Goal: Information Seeking & Learning: Learn about a topic

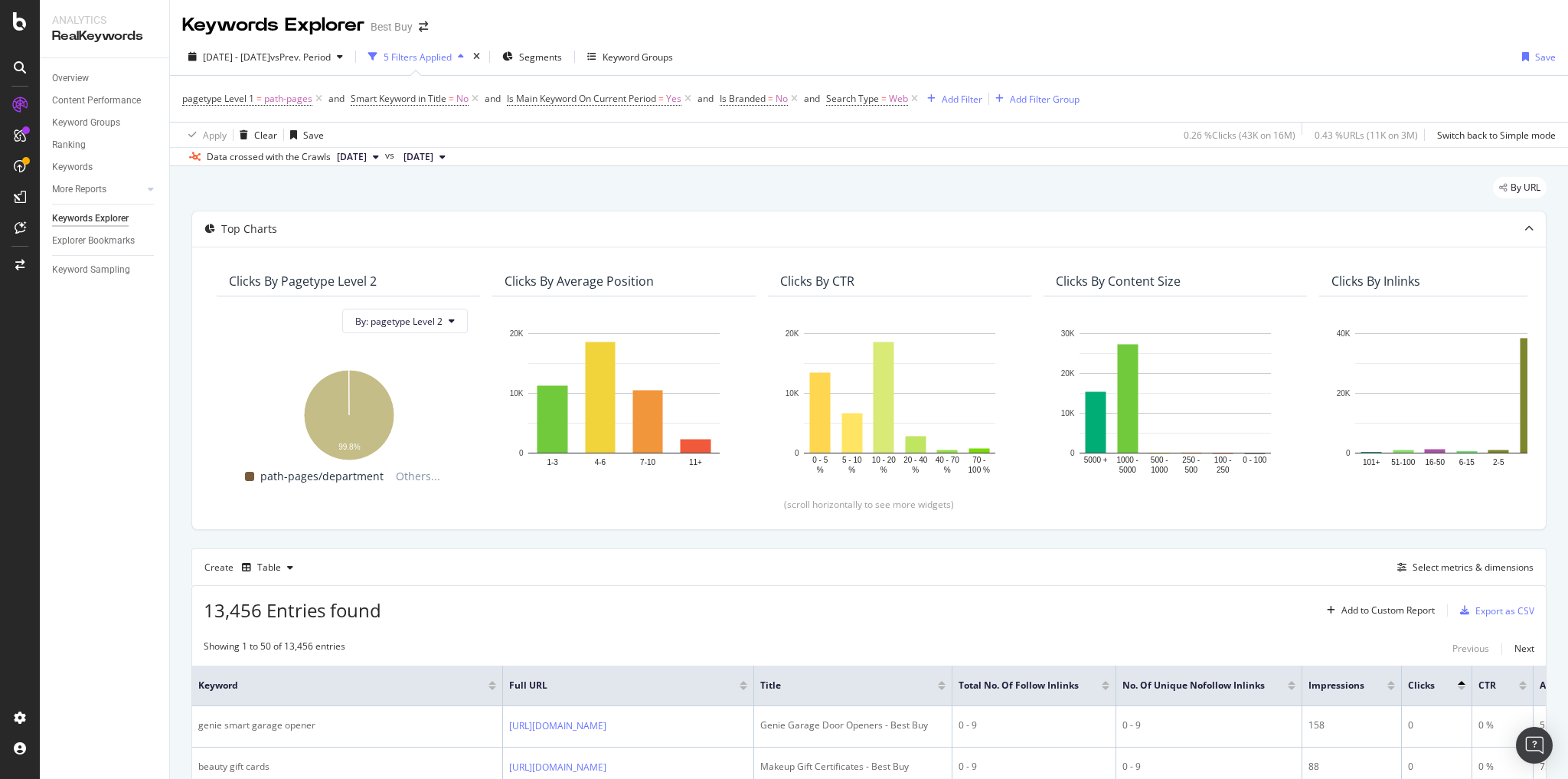
scroll to position [245, 0]
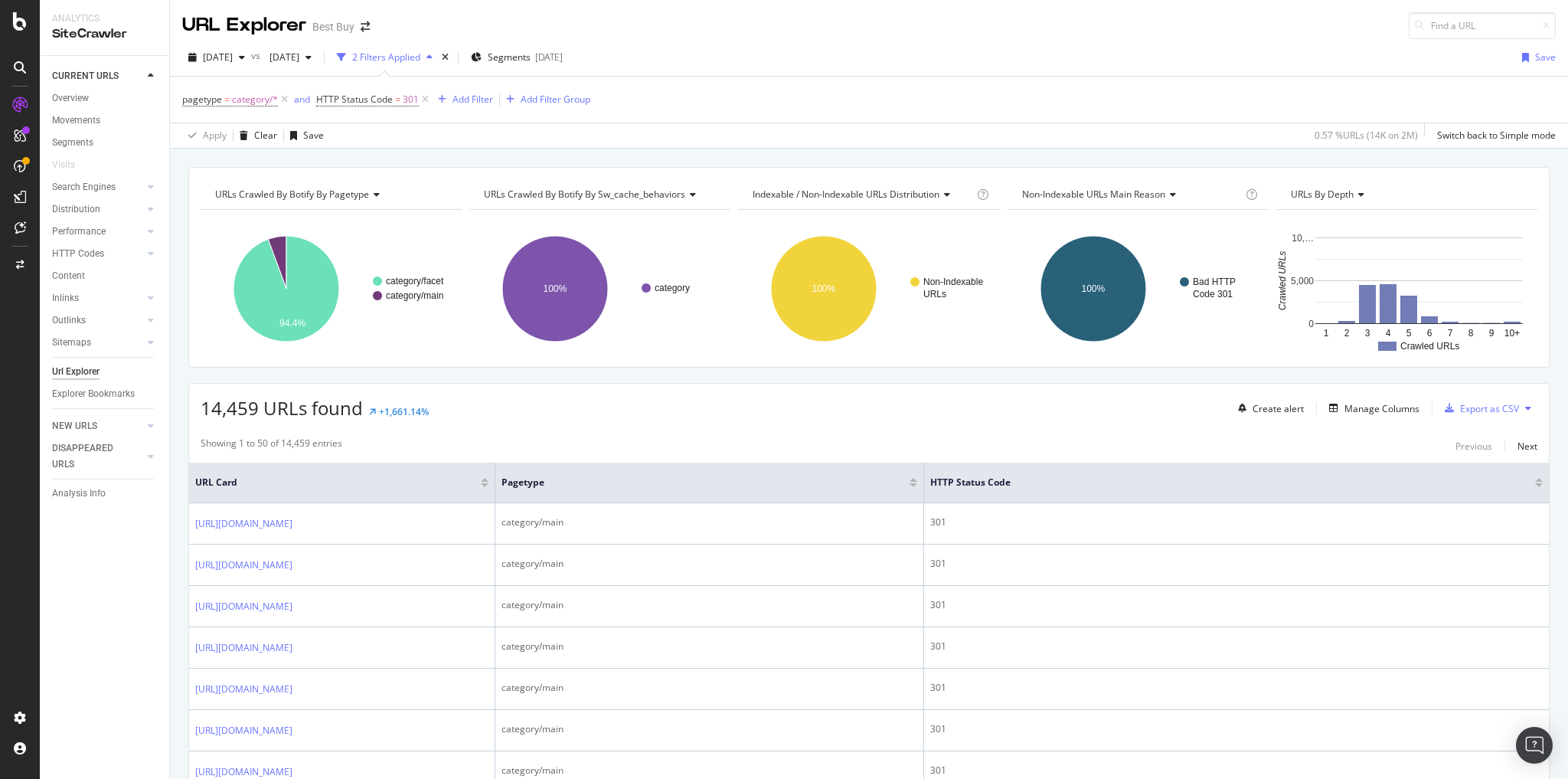
scroll to position [3187, 0]
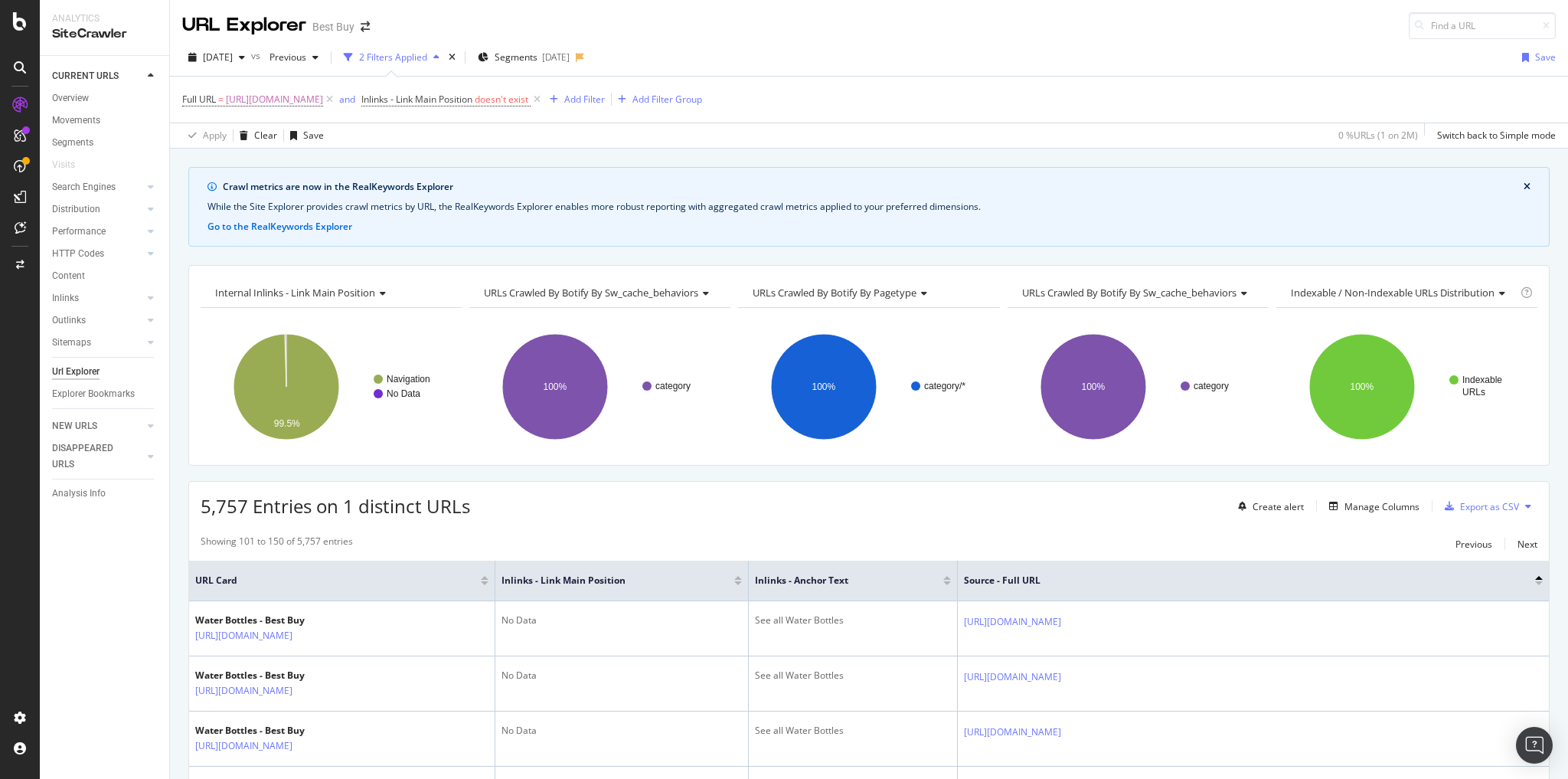
scroll to position [1655, 0]
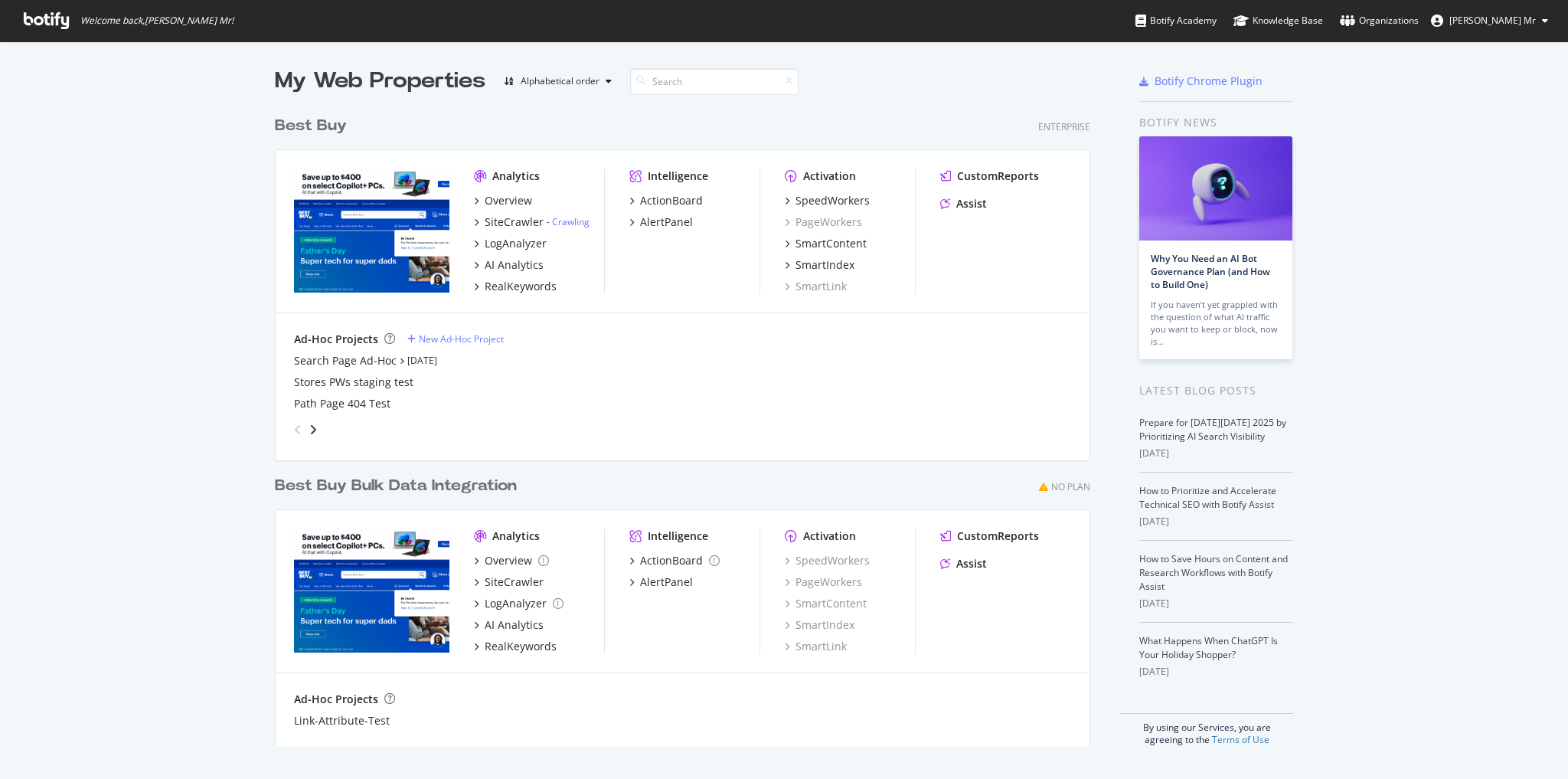
scroll to position [769, 1549]
click at [507, 194] on div "Overview" at bounding box center [508, 200] width 48 height 15
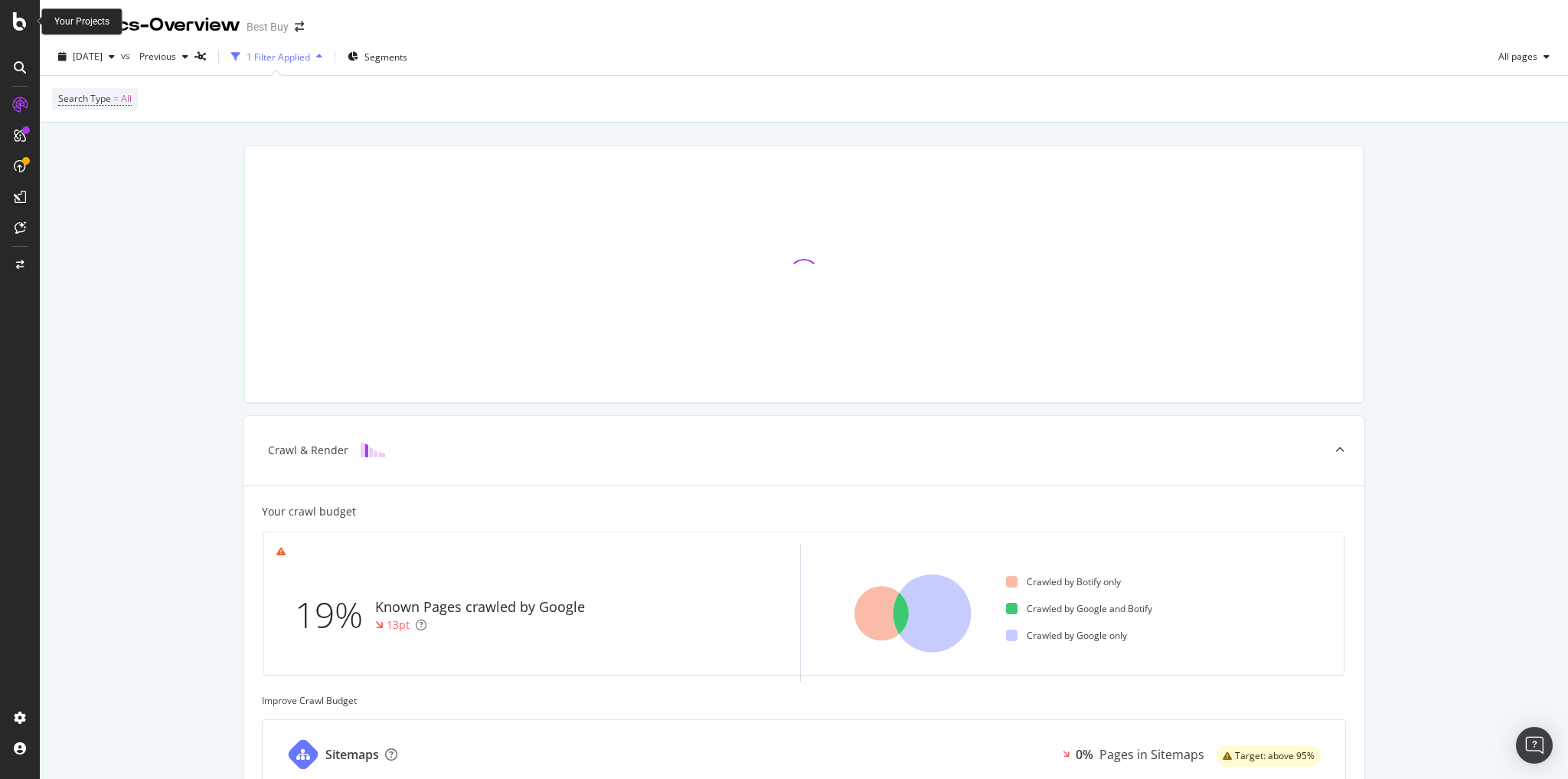
click at [18, 28] on icon at bounding box center [19, 21] width 14 height 19
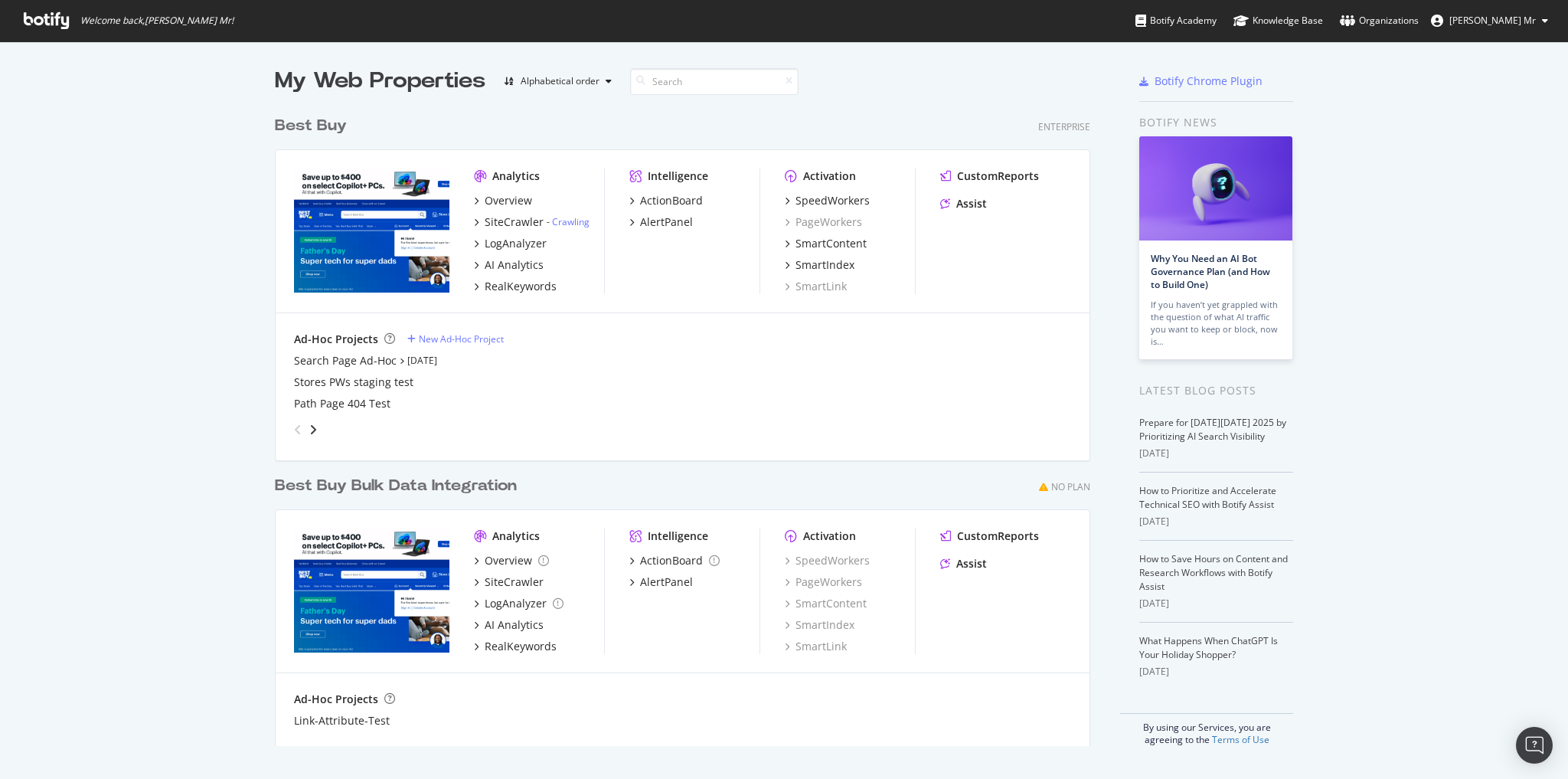
scroll to position [769, 1549]
click at [522, 222] on div "SiteCrawler" at bounding box center [514, 222] width 59 height 15
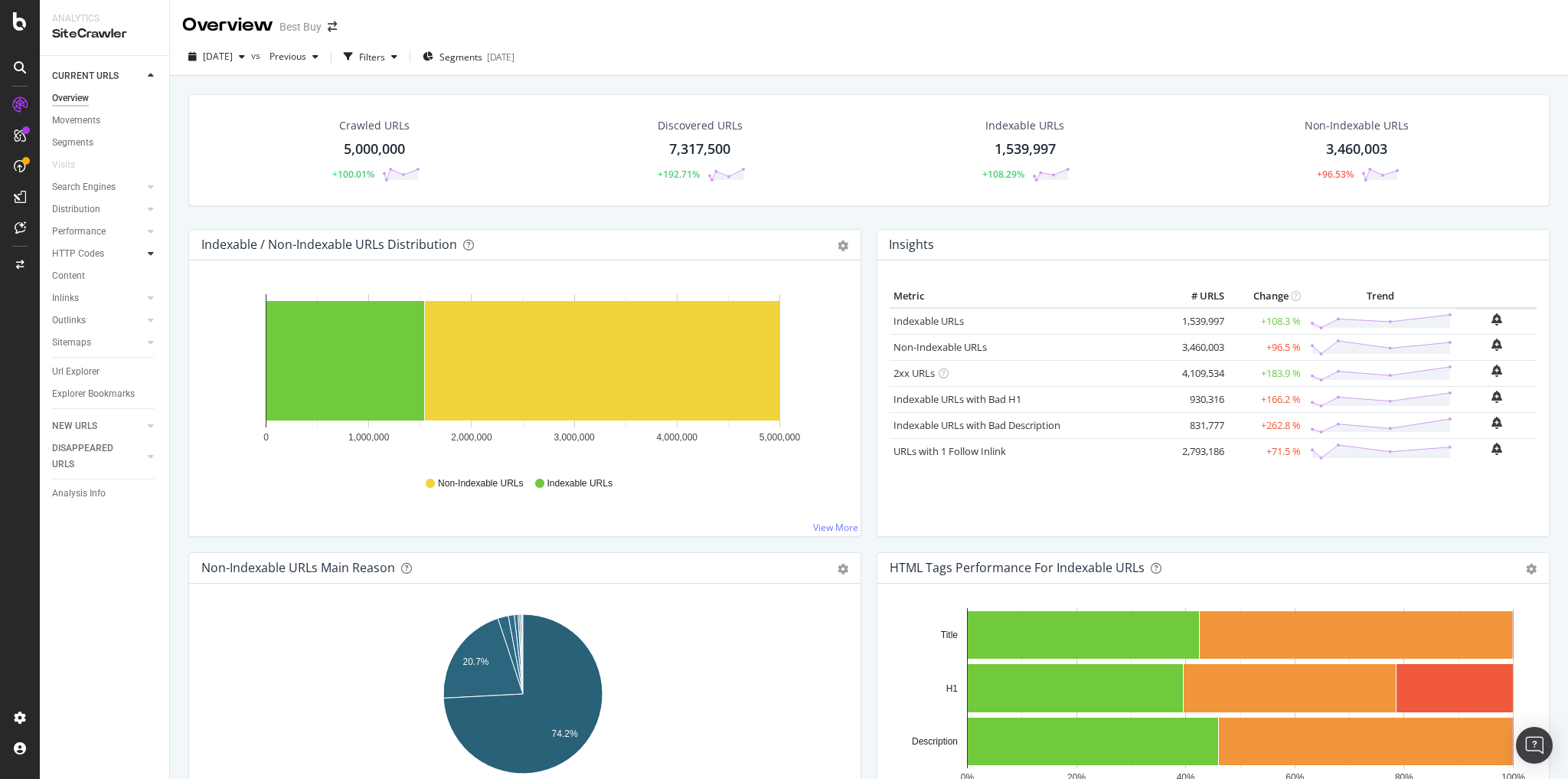
click at [152, 253] on icon at bounding box center [151, 253] width 6 height 9
click at [84, 277] on div "Top Charts" at bounding box center [81, 276] width 45 height 16
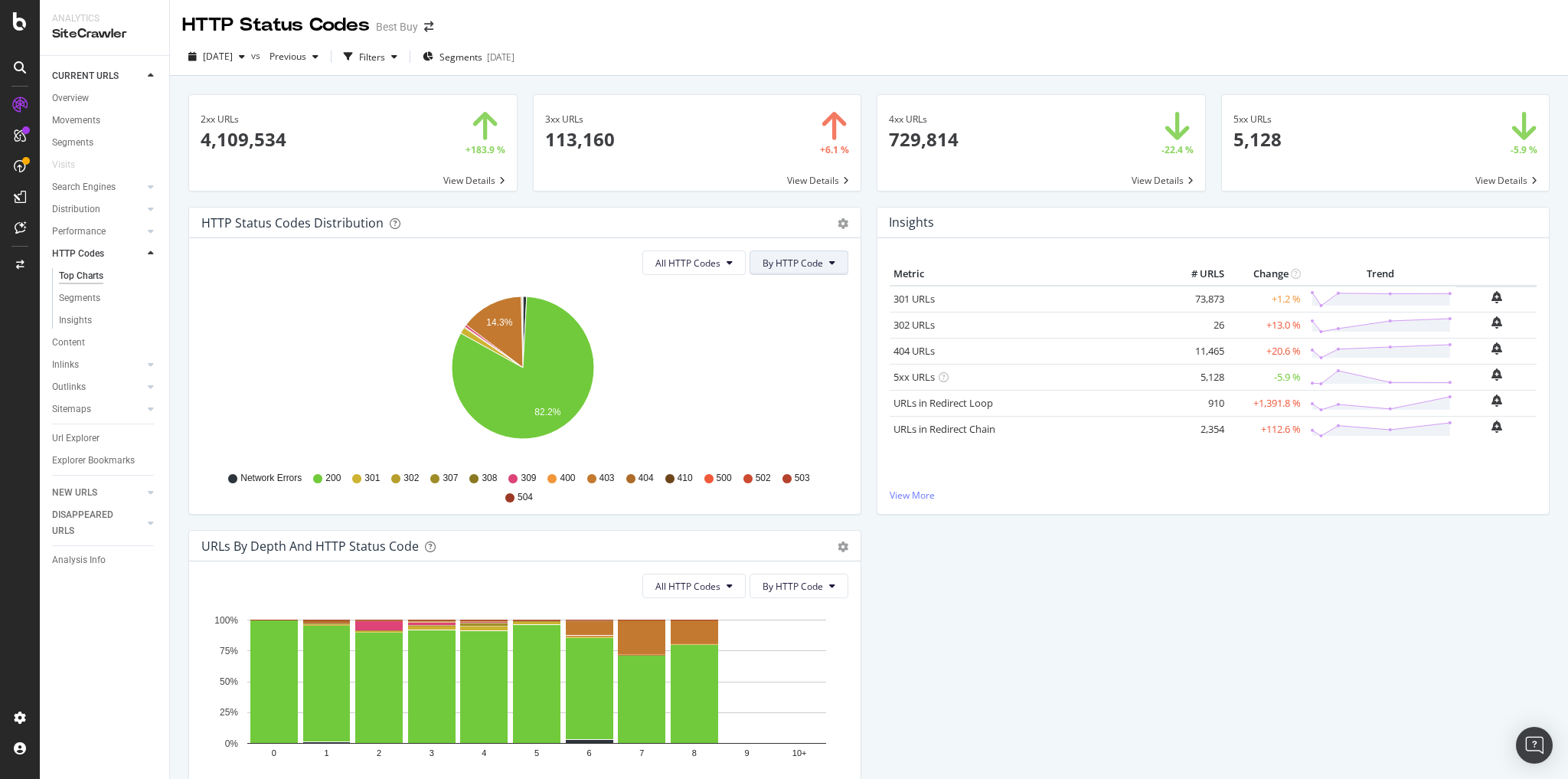
click at [763, 264] on span "By HTTP Code" at bounding box center [792, 263] width 60 height 13
click at [780, 317] on span "By HTTP Code" at bounding box center [789, 320] width 60 height 14
click at [736, 264] on button "All HTTP Codes" at bounding box center [694, 263] width 103 height 24
click at [688, 404] on span "4xx family" at bounding box center [693, 406] width 77 height 14
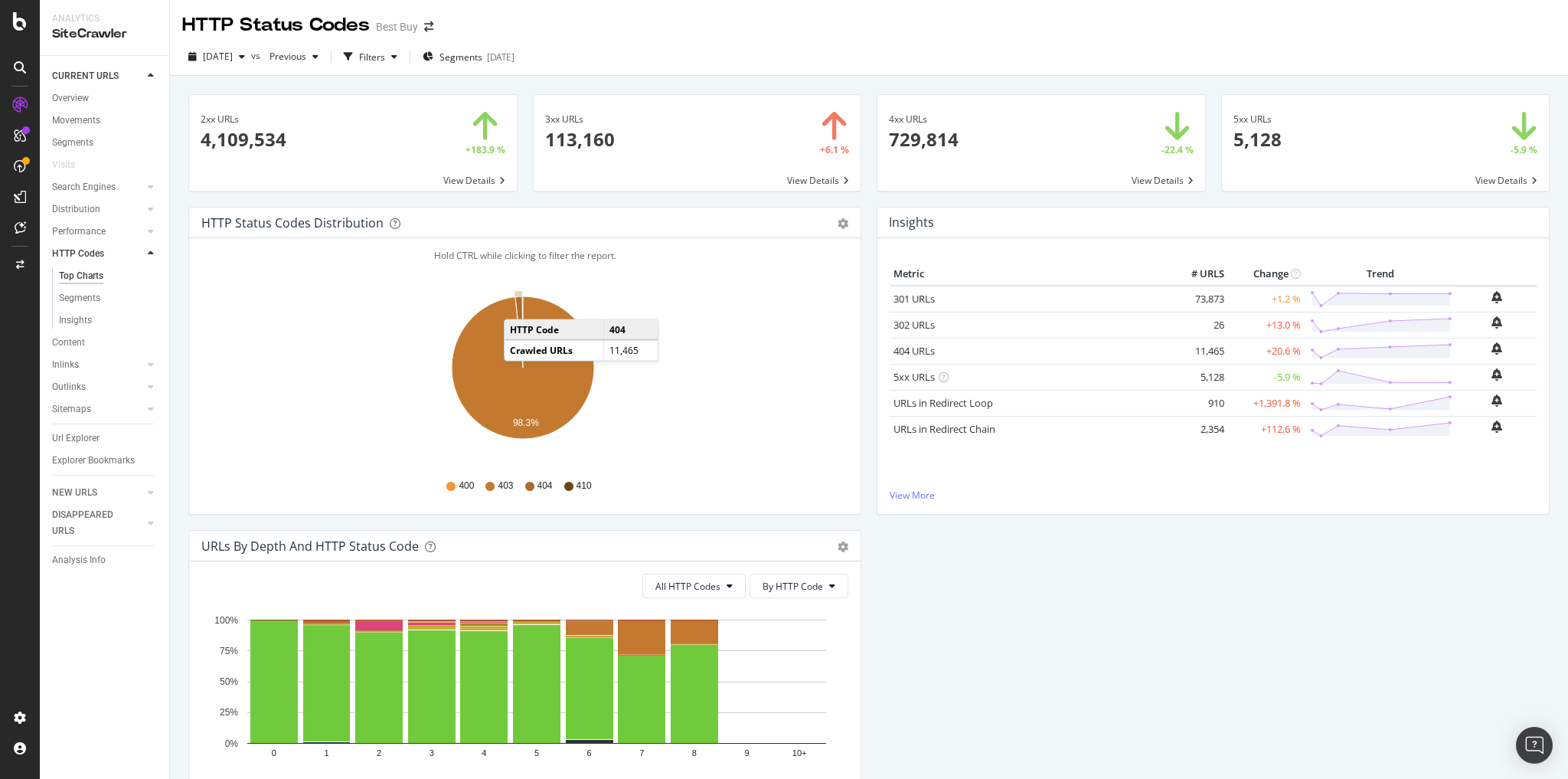
click at [519, 303] on icon "A chart." at bounding box center [518, 332] width 7 height 71
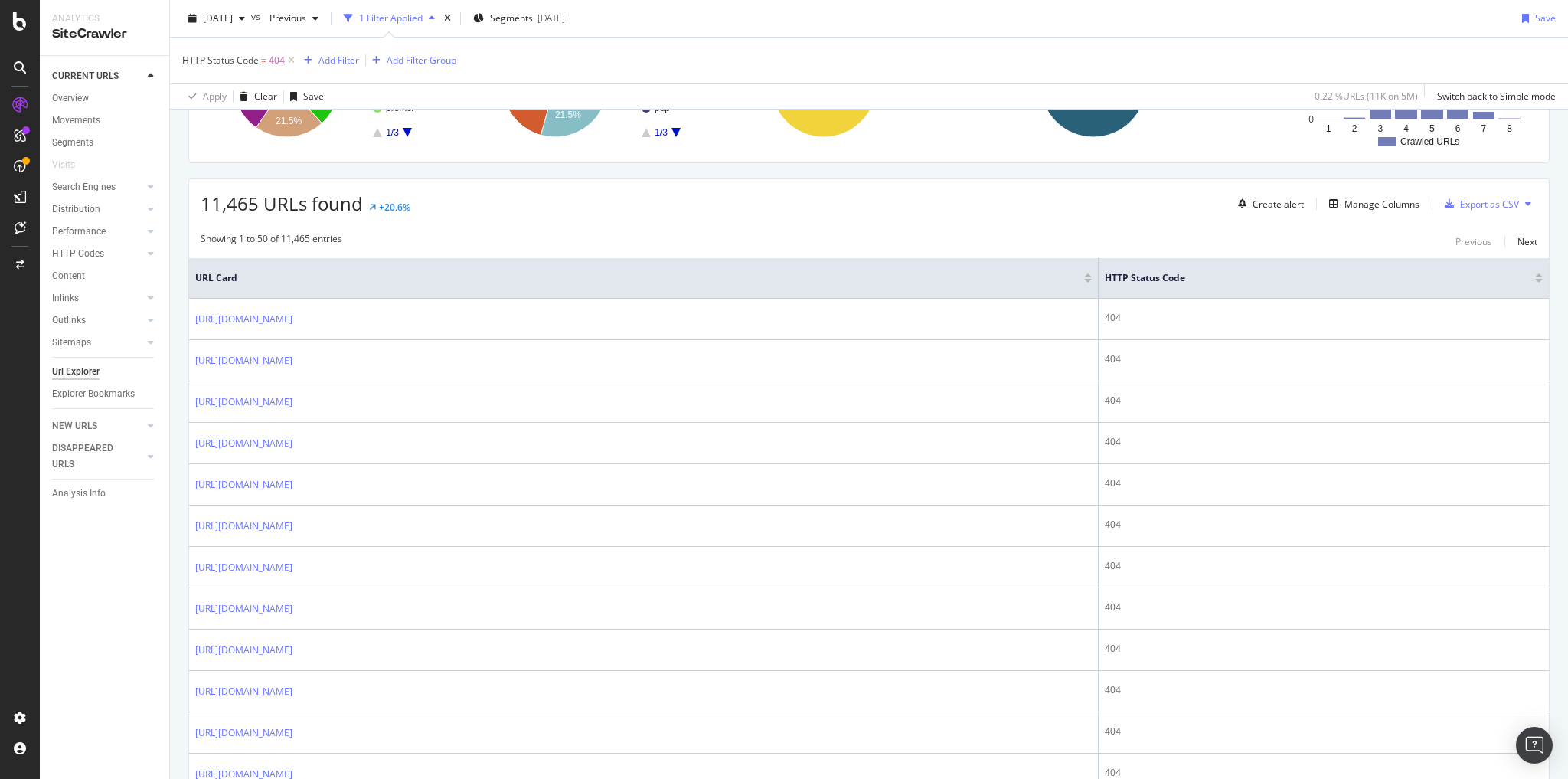
scroll to position [306, 0]
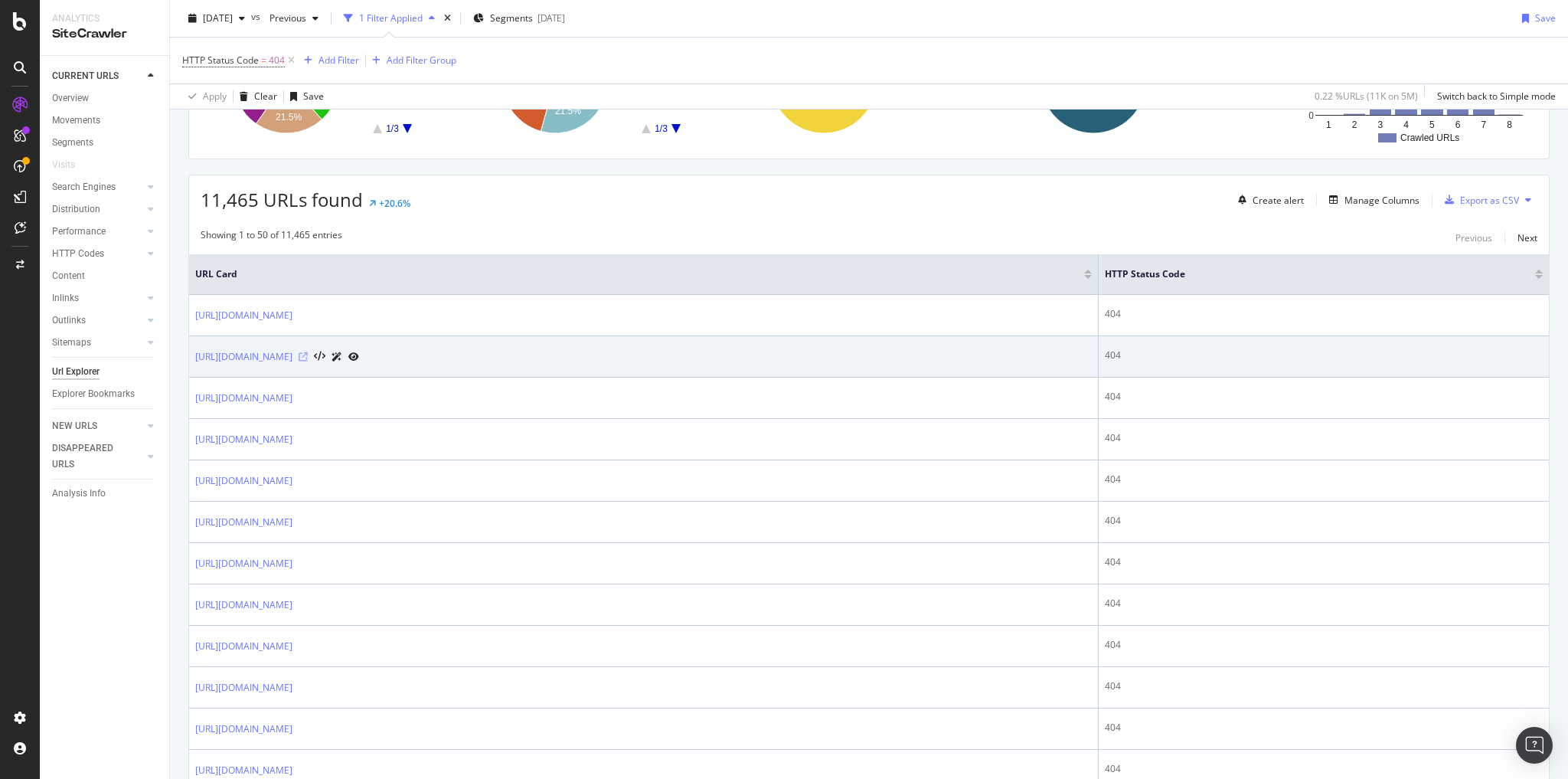
click at [308, 352] on icon at bounding box center [302, 356] width 9 height 9
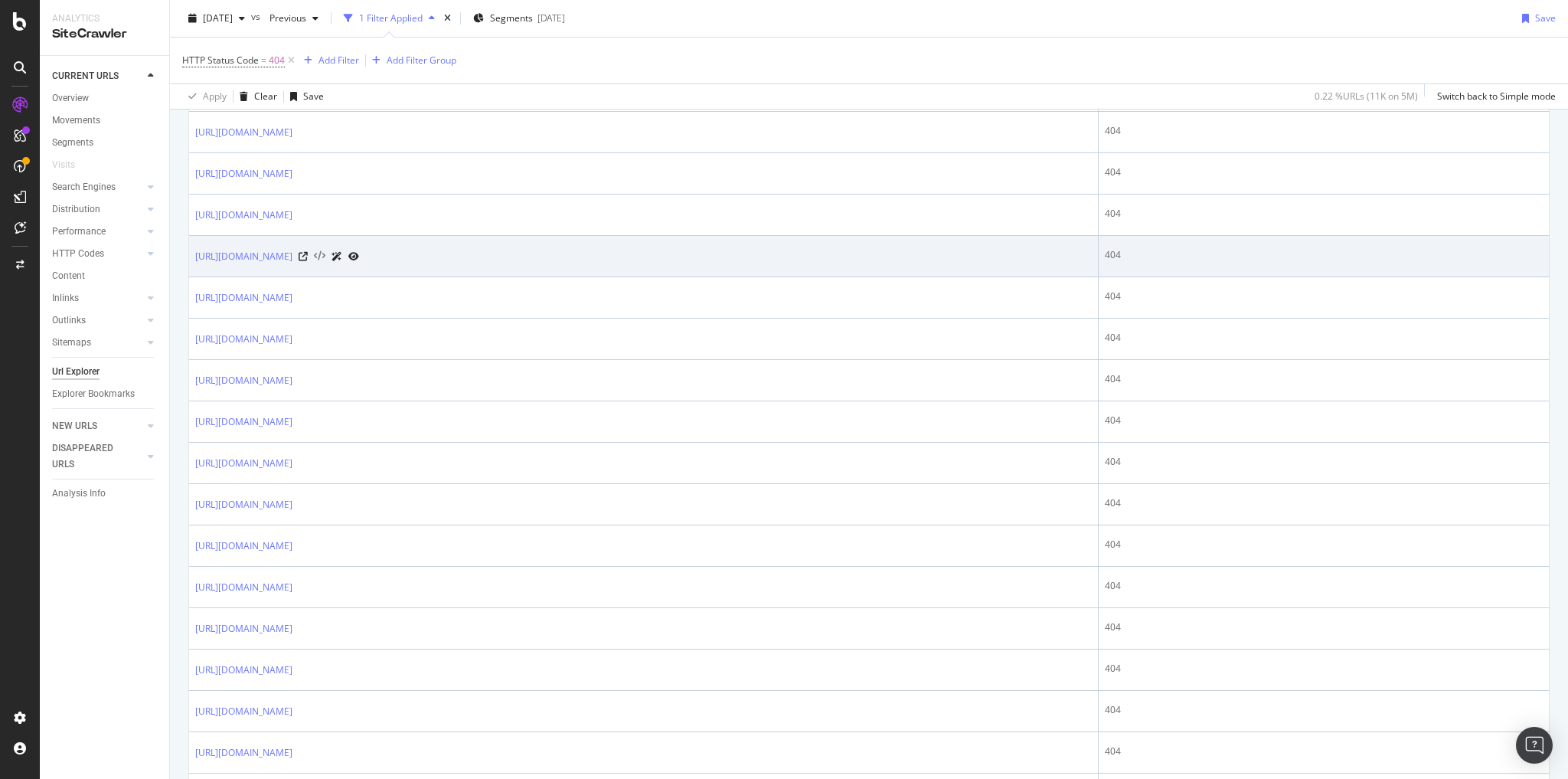
scroll to position [613, 0]
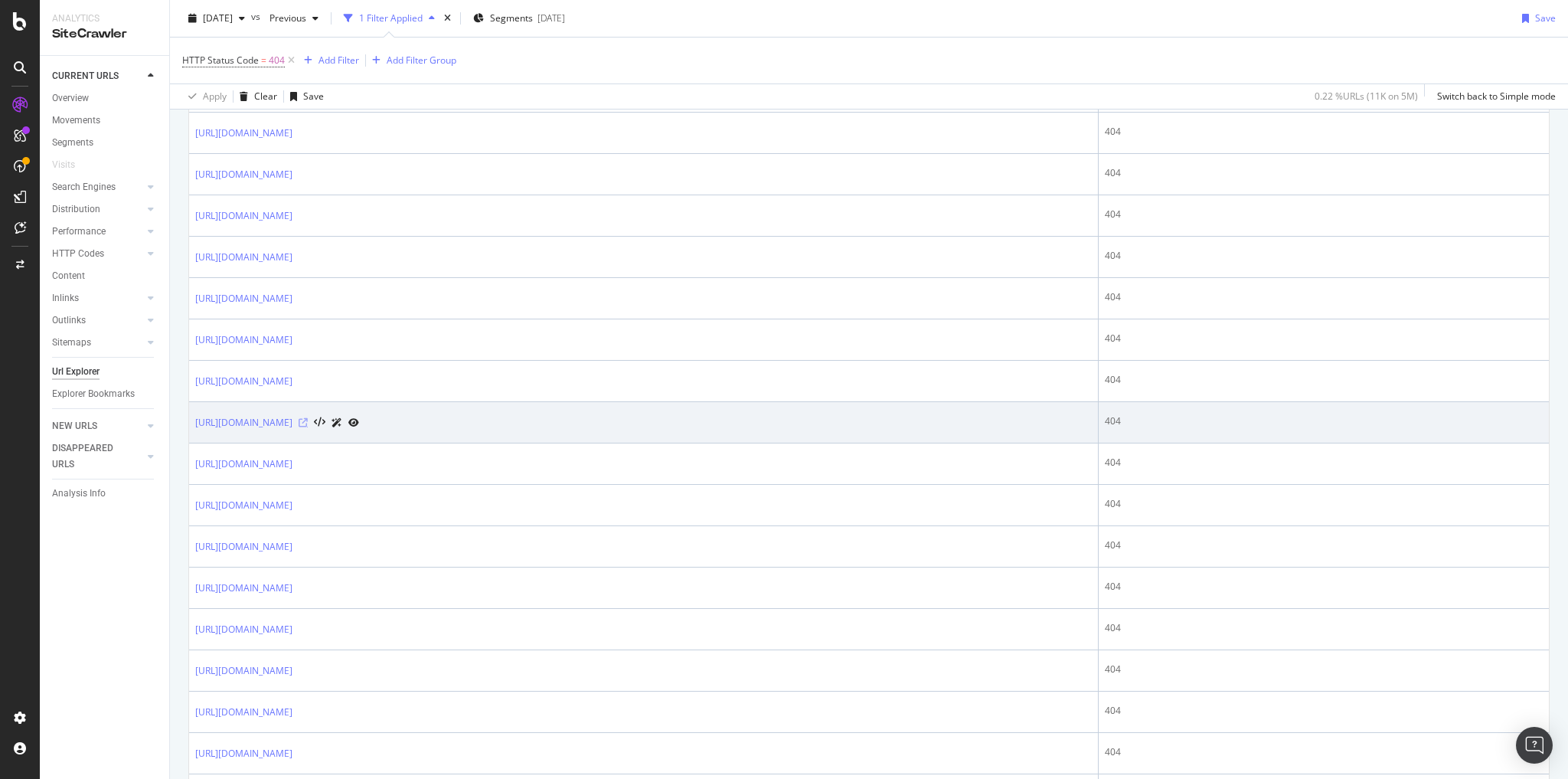
click at [308, 419] on icon at bounding box center [302, 423] width 9 height 9
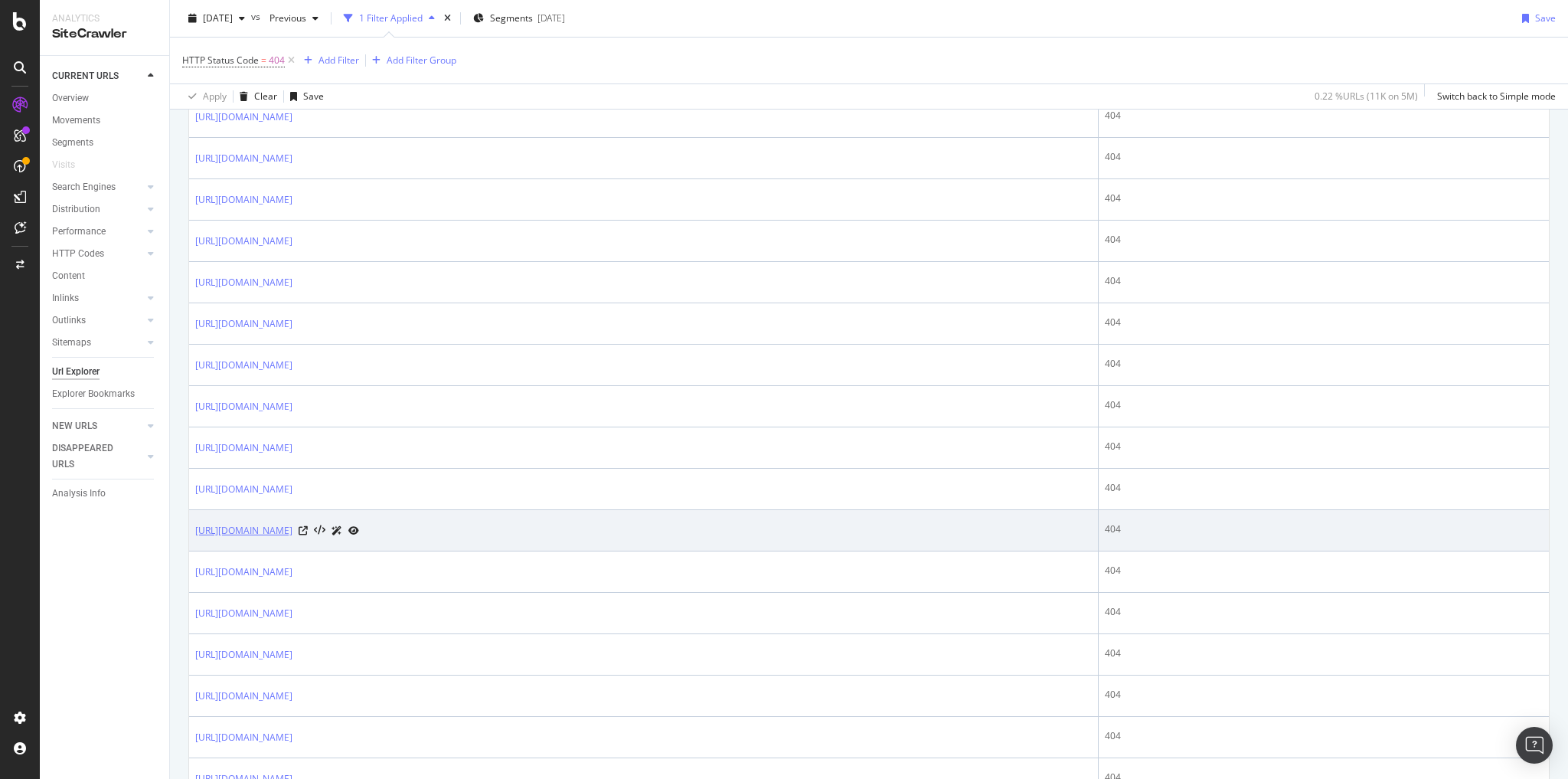
scroll to position [858, 0]
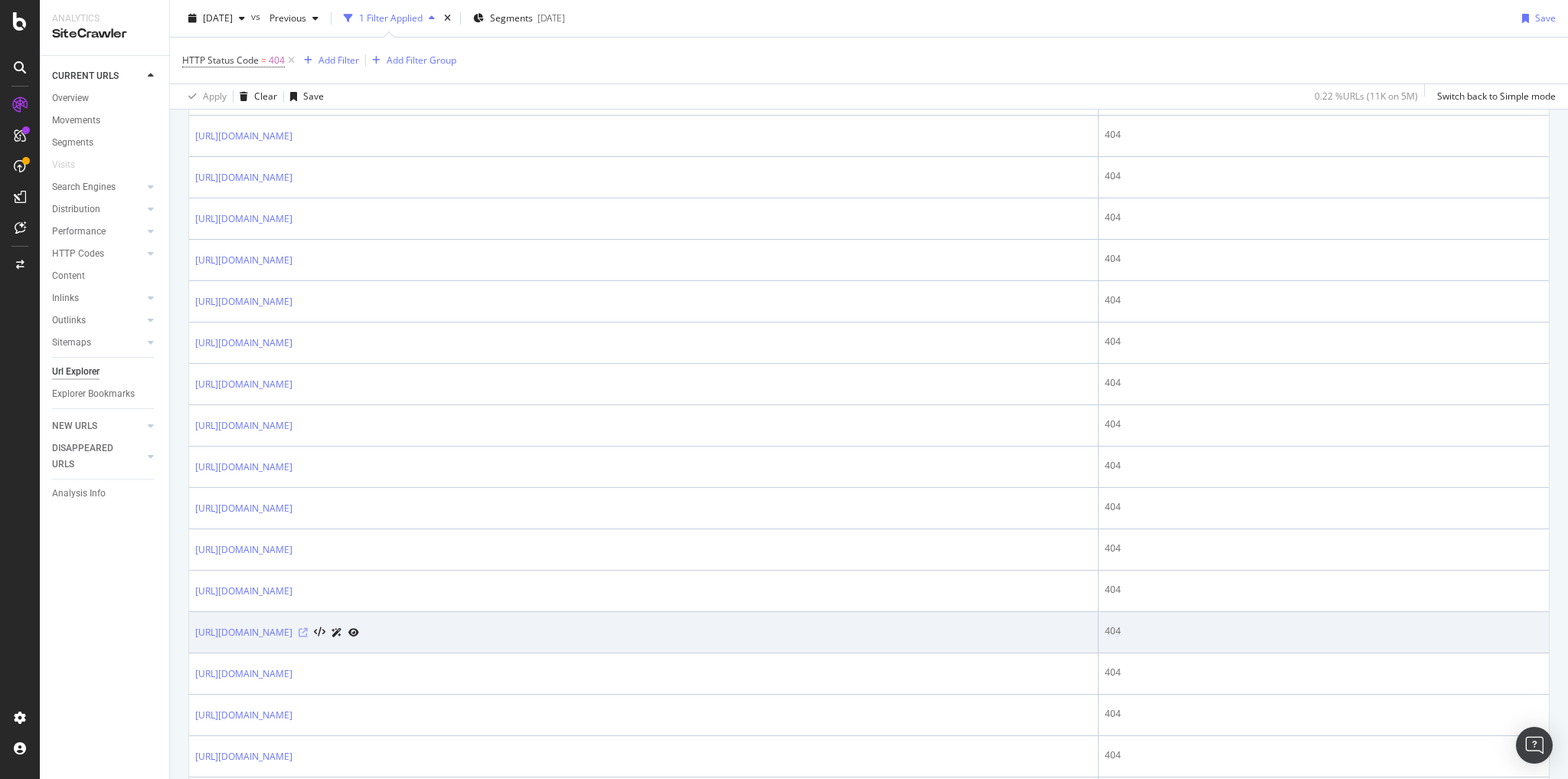
click at [308, 628] on icon at bounding box center [302, 632] width 9 height 9
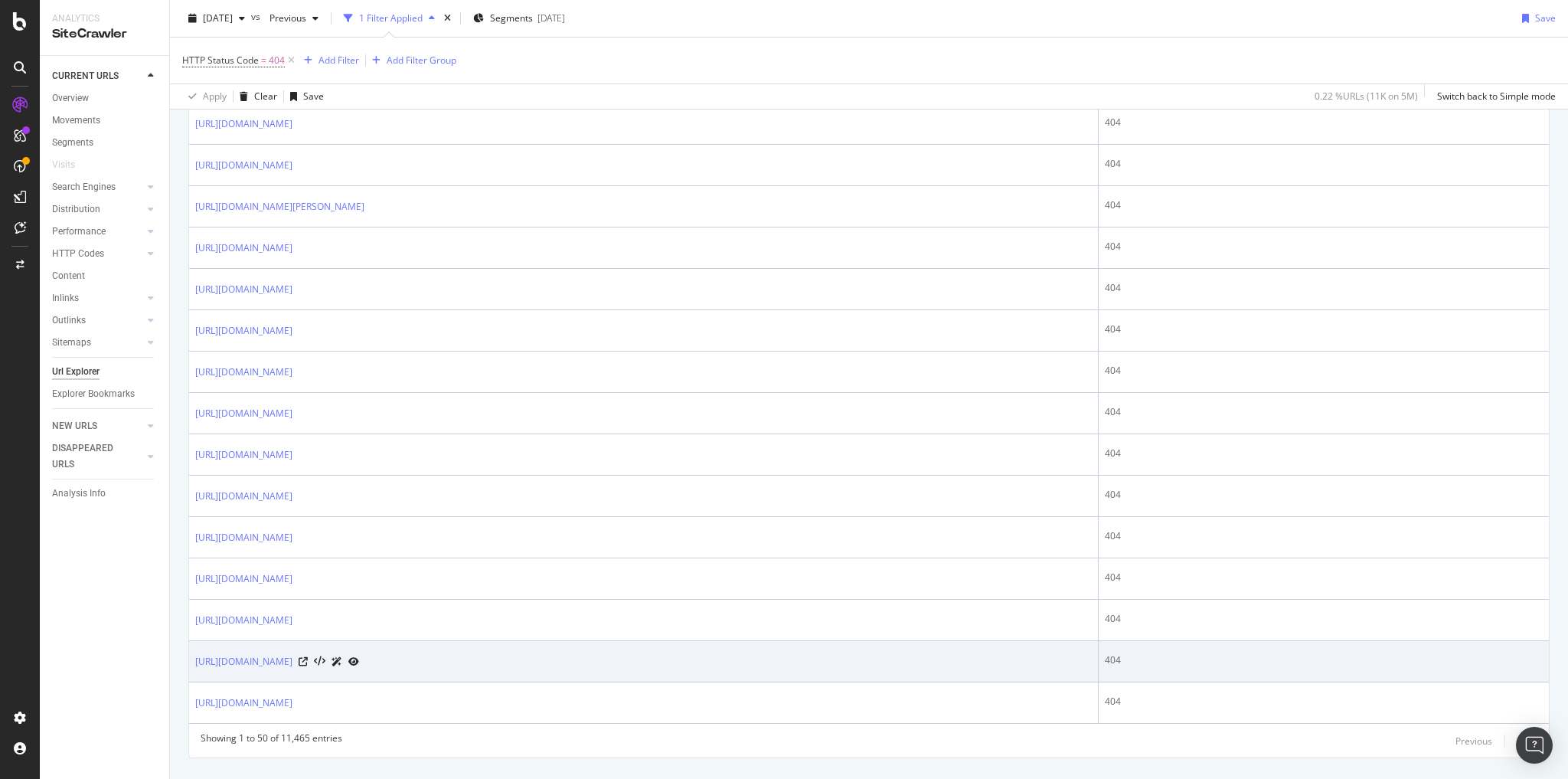
scroll to position [1956, 0]
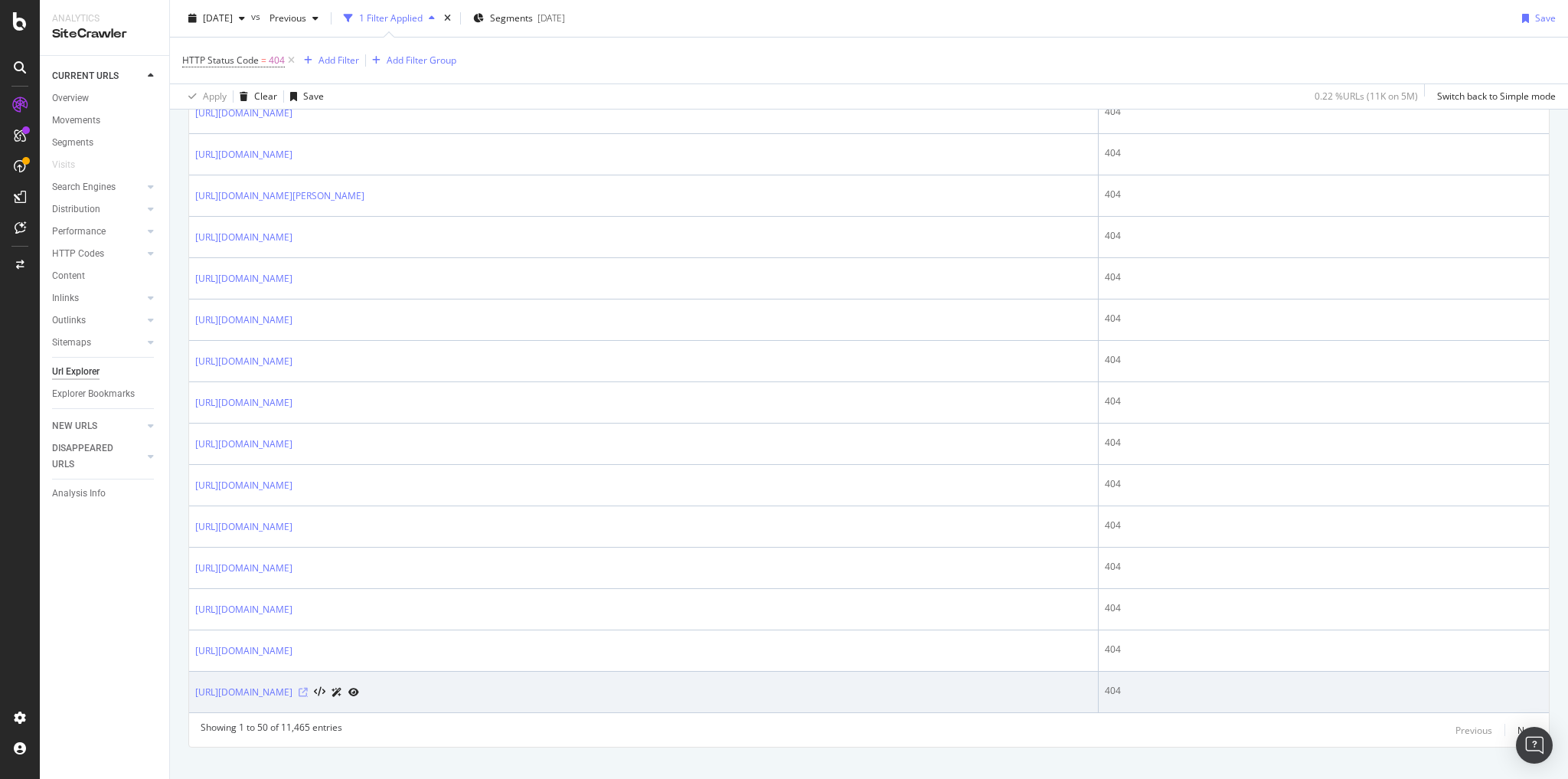
click at [308, 688] on icon at bounding box center [302, 692] width 9 height 9
click at [293, 685] on link "https://www.bestbuy.com/site/best-buy-brands/platinum/pcmcat369700050000.c?id=p…" at bounding box center [243, 692] width 98 height 15
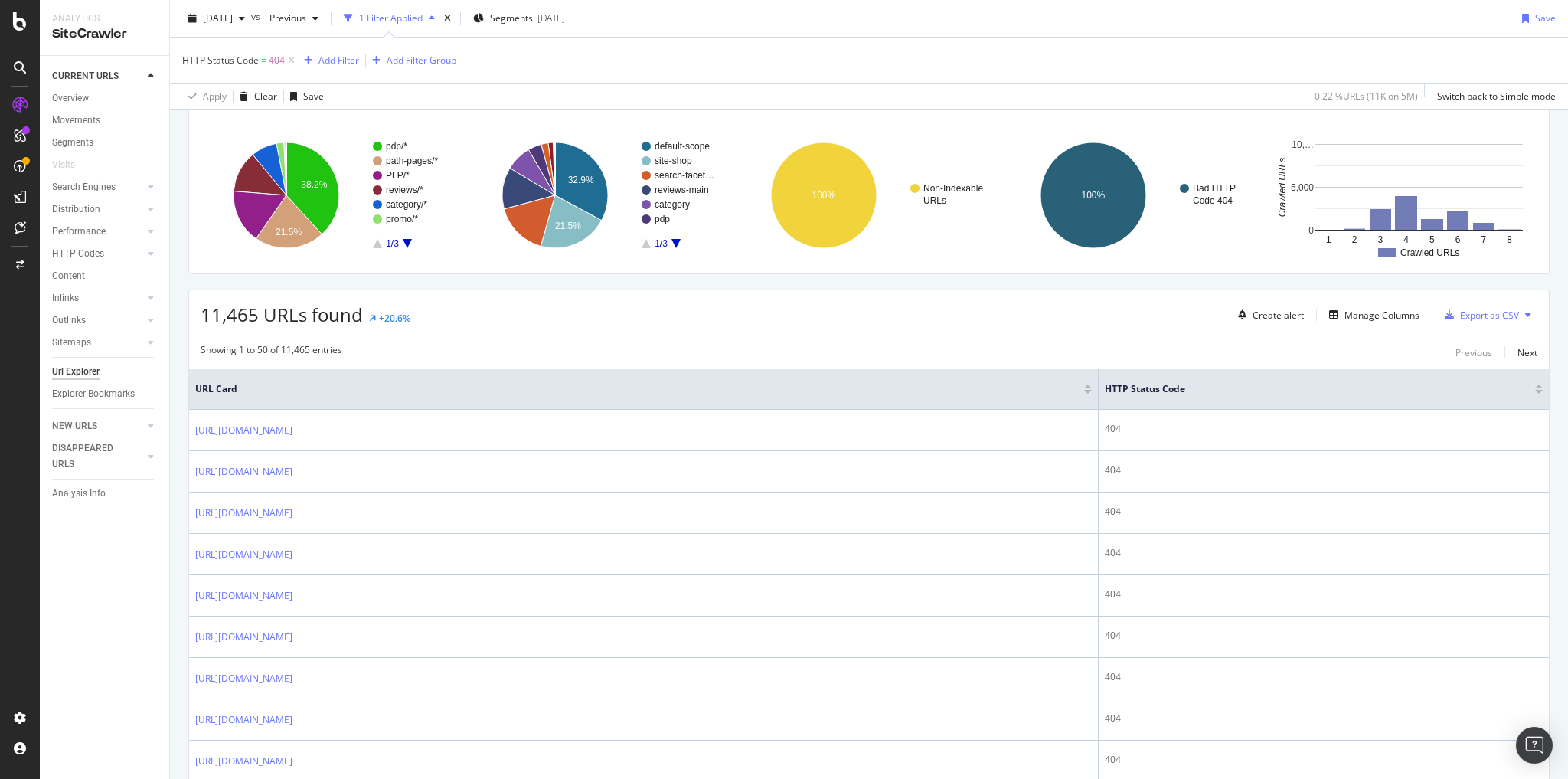
scroll to position [0, 0]
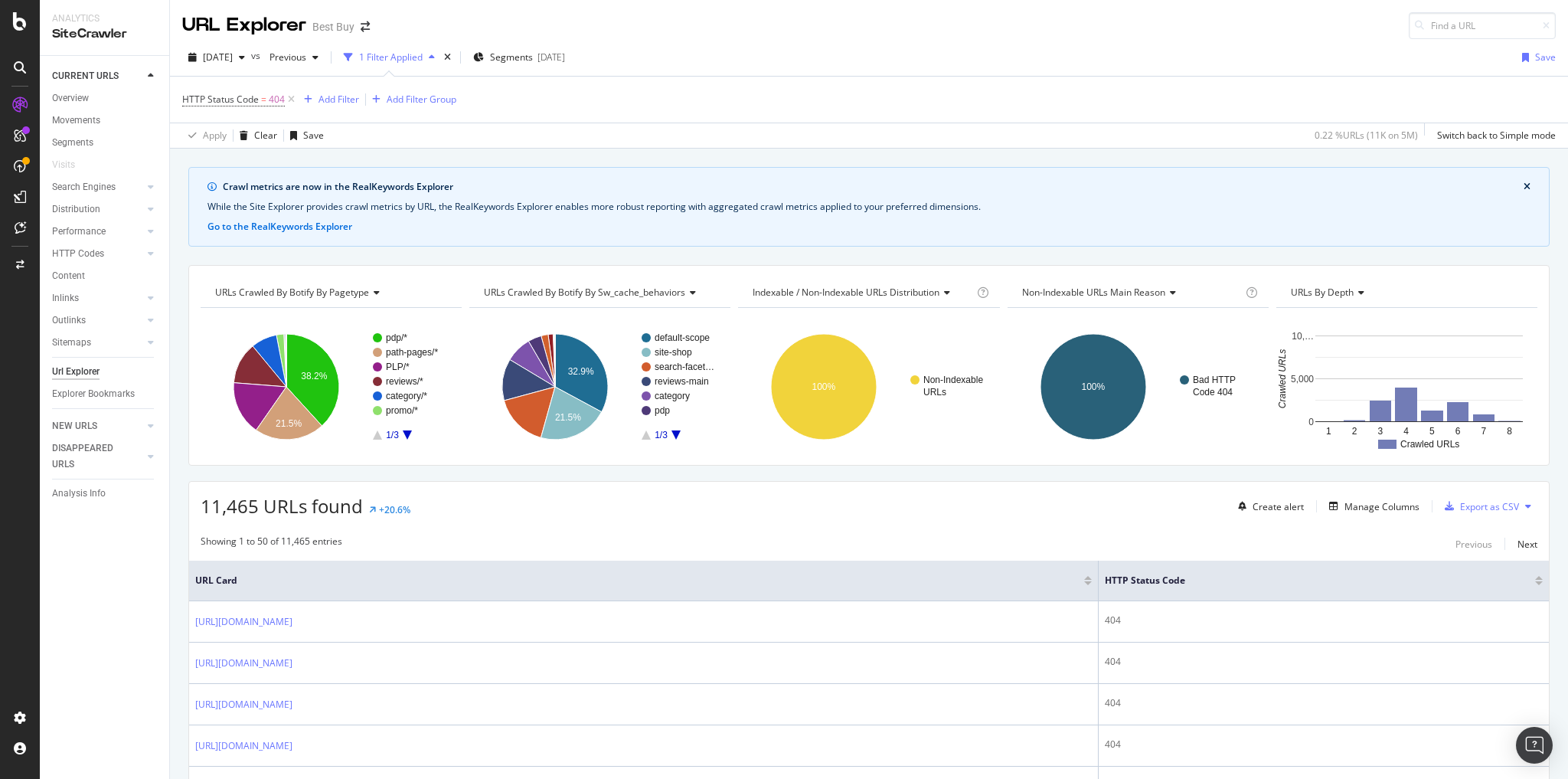
click at [1351, 421] on rect "A chart." at bounding box center [1419, 421] width 207 height 1
click at [1346, 419] on rect "A chart." at bounding box center [1354, 421] width 23 height 4
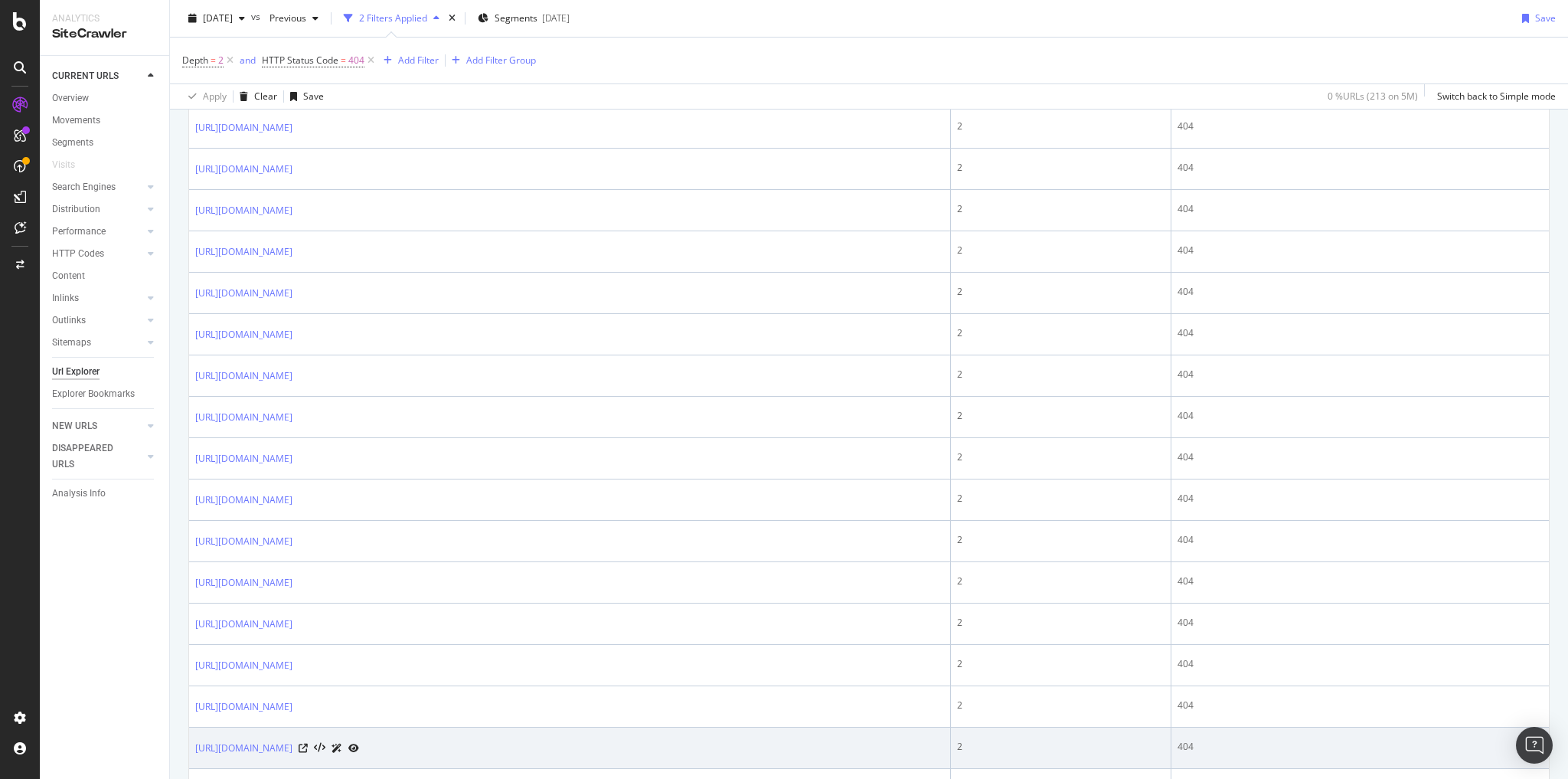
scroll to position [674, 0]
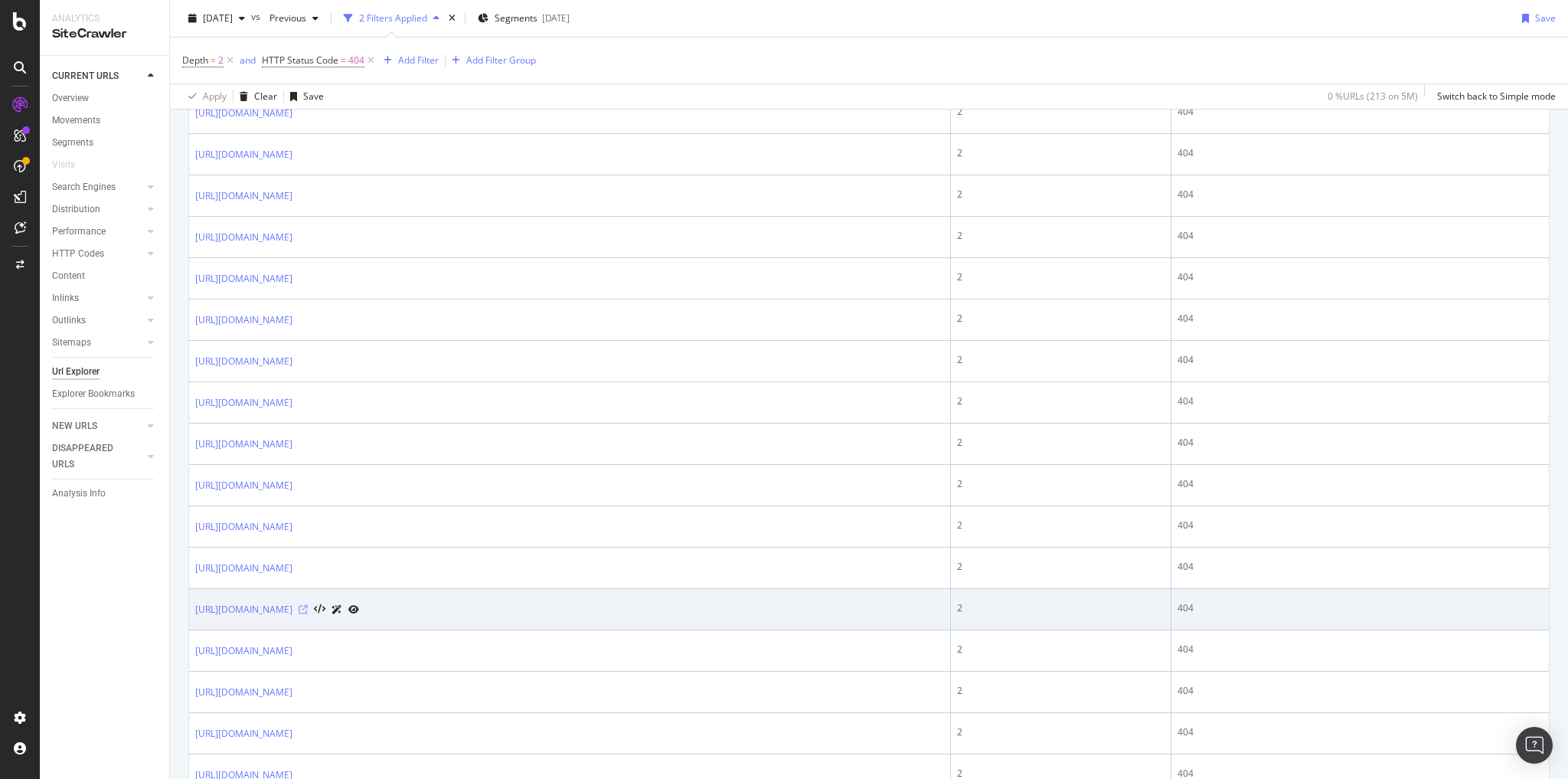
click at [308, 605] on icon at bounding box center [302, 609] width 9 height 9
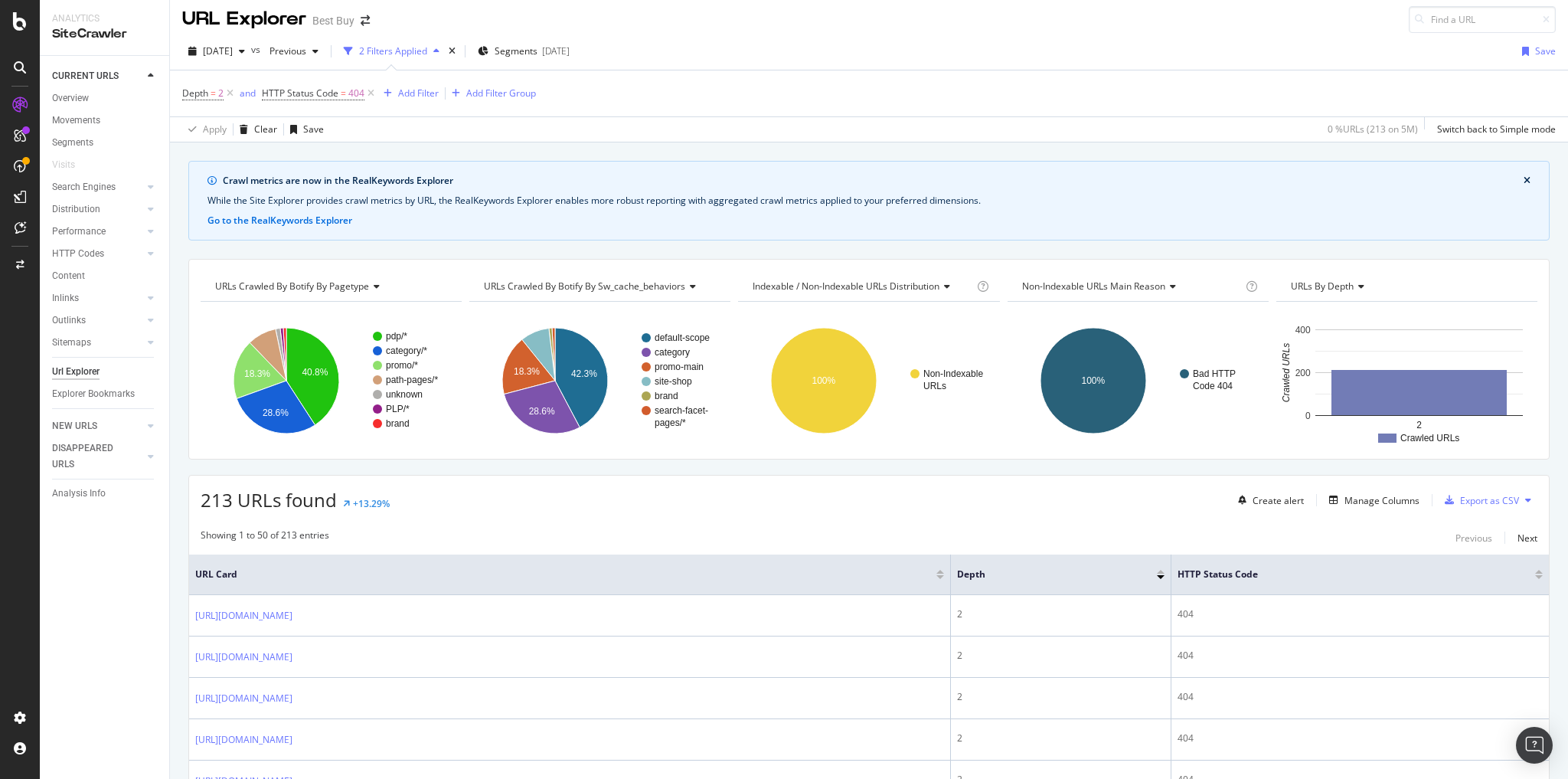
scroll to position [0, 0]
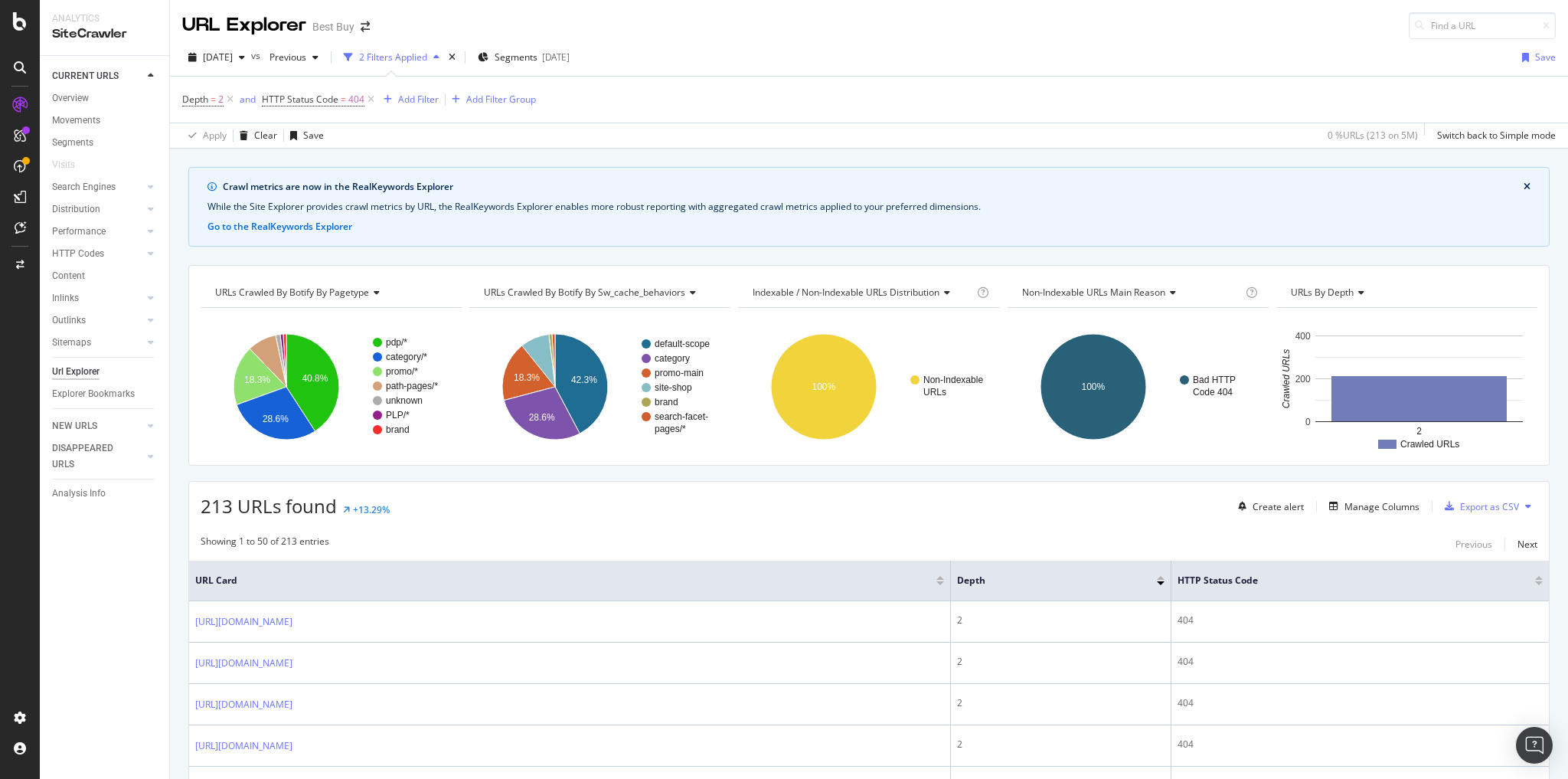
click at [1341, 294] on span "URLs by Depth" at bounding box center [1323, 292] width 63 height 13
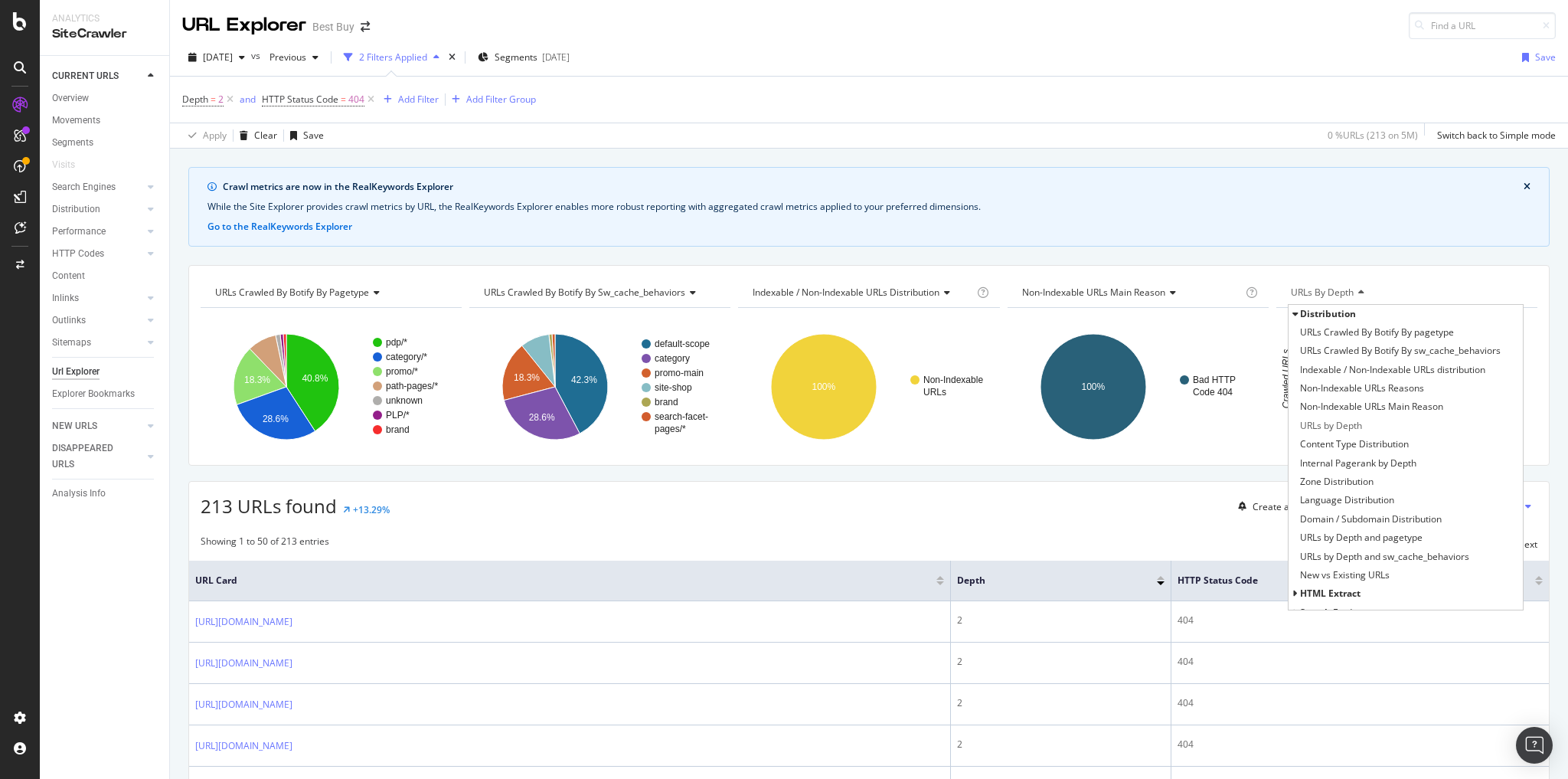
click at [1353, 281] on div "URLs by Depth" at bounding box center [1406, 293] width 236 height 24
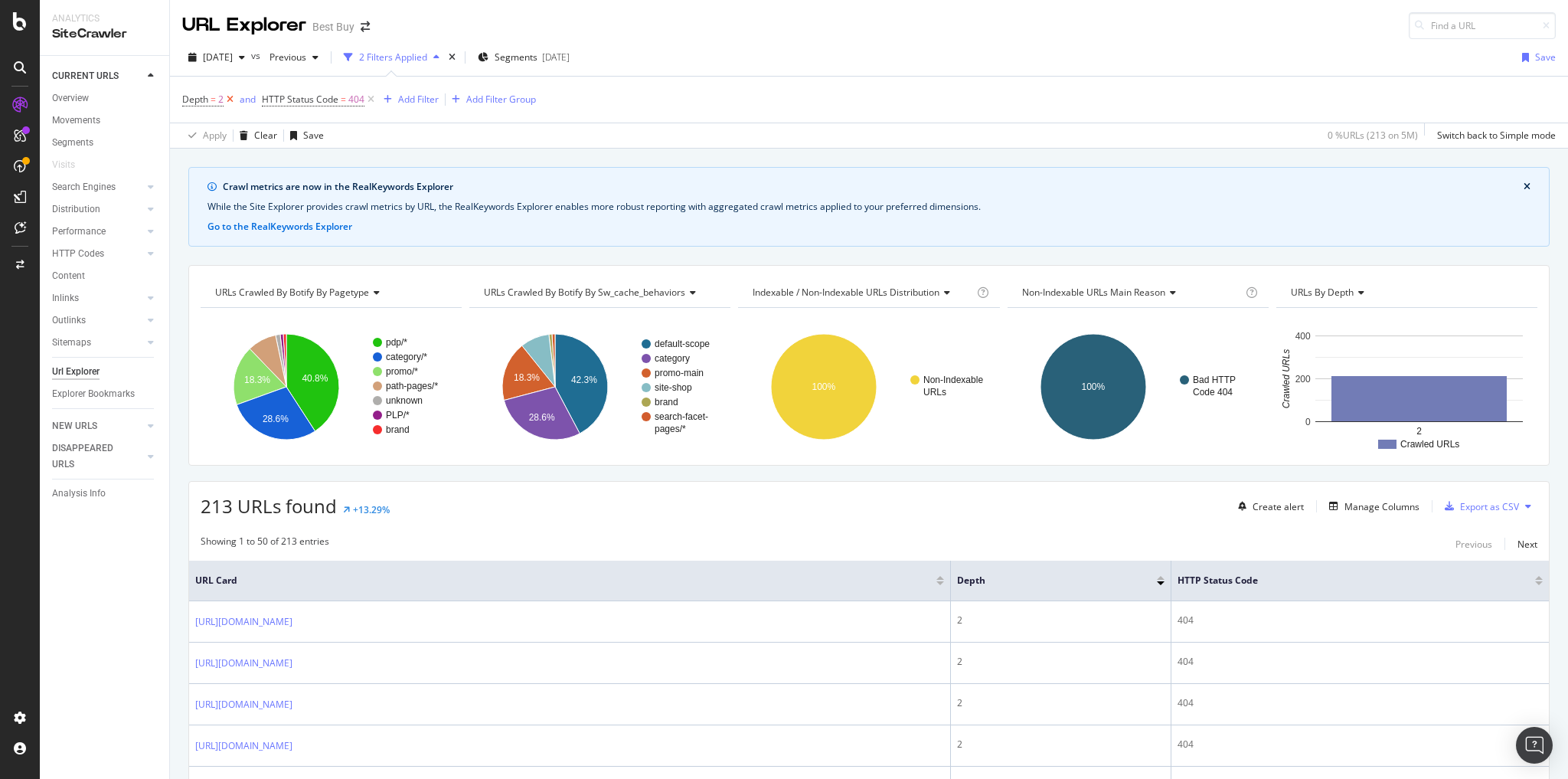
click at [226, 98] on icon at bounding box center [230, 99] width 13 height 15
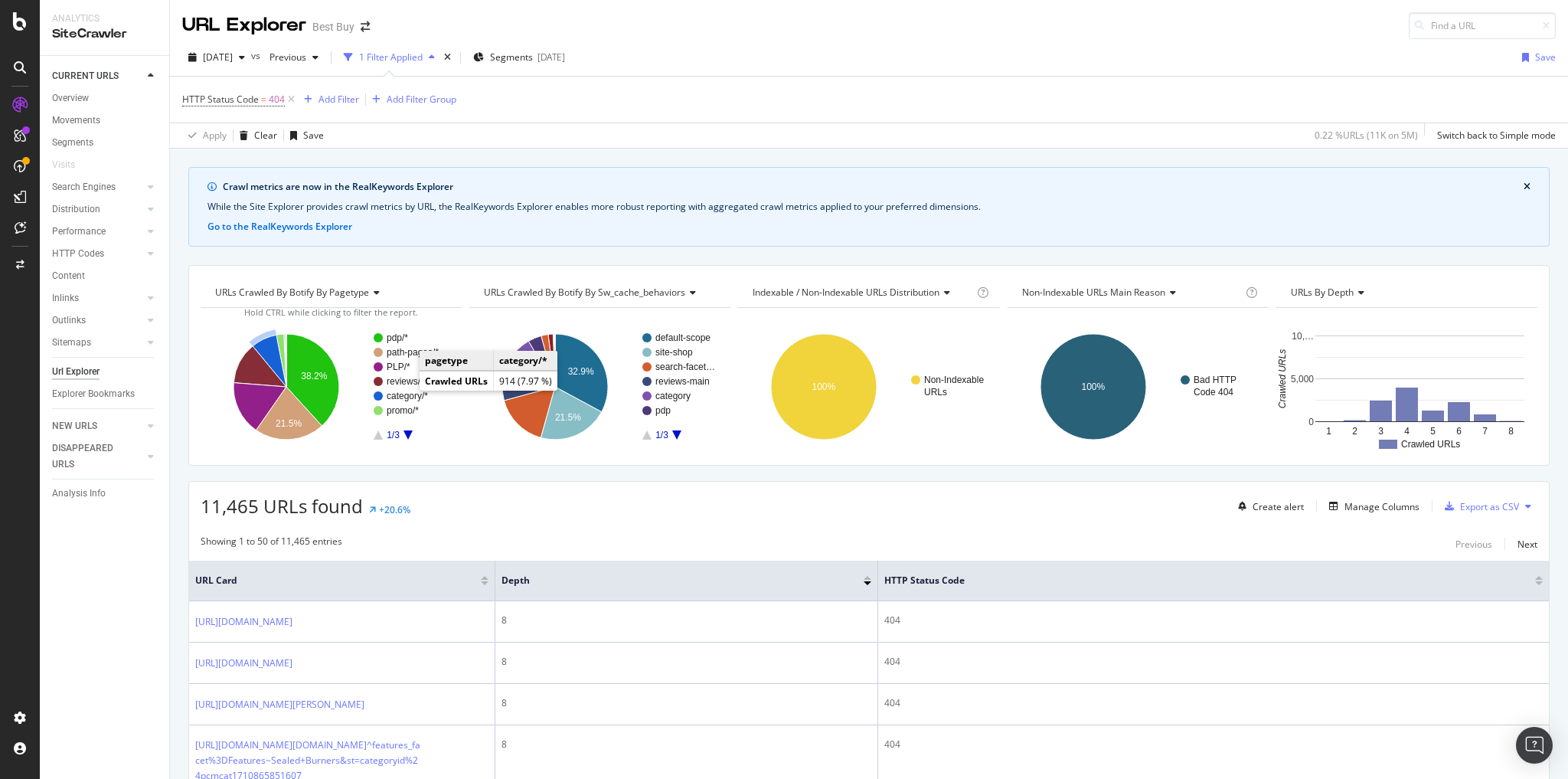
click at [405, 393] on text "category/*" at bounding box center [407, 395] width 41 height 10
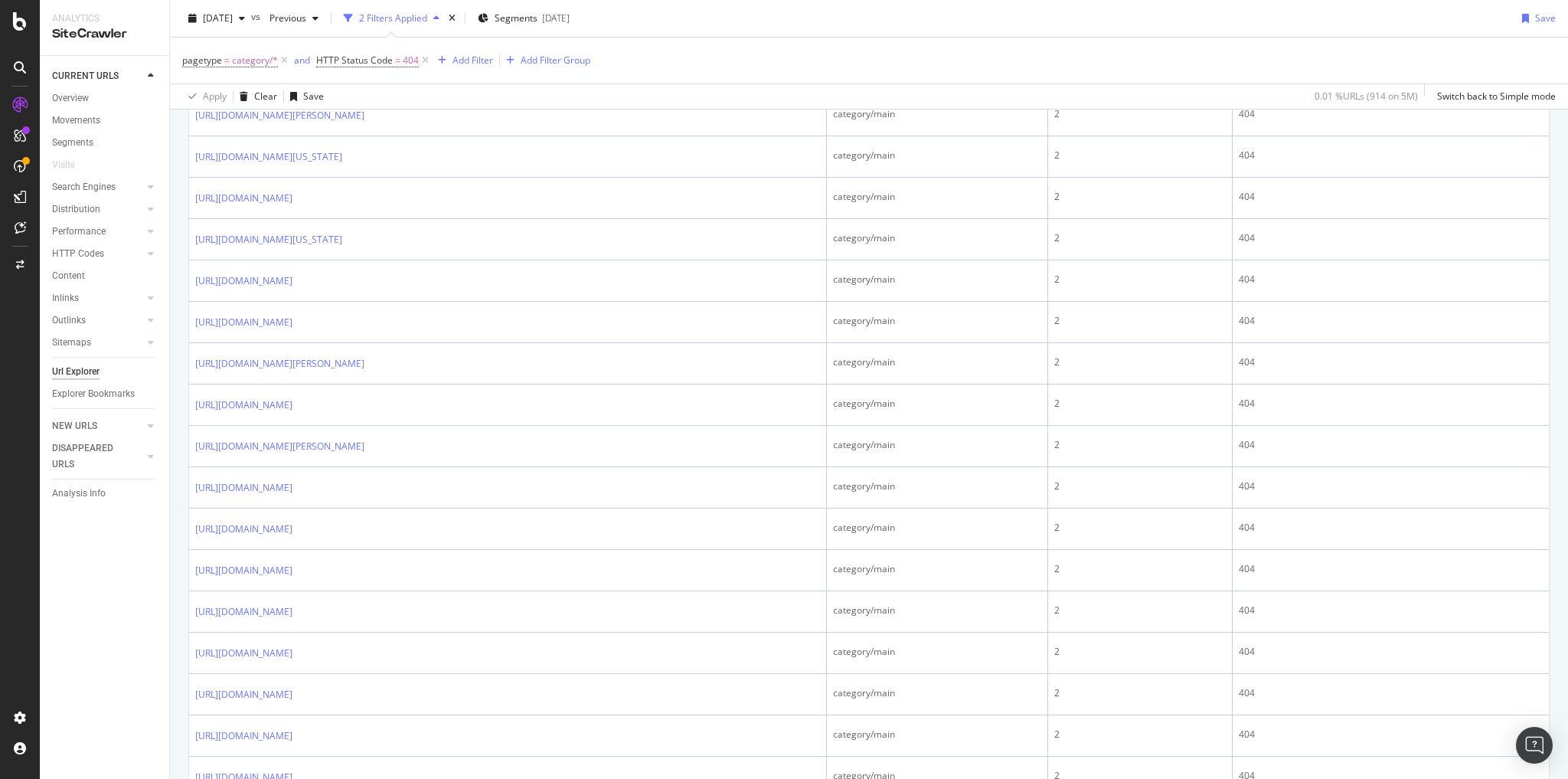
scroll to position [1956, 0]
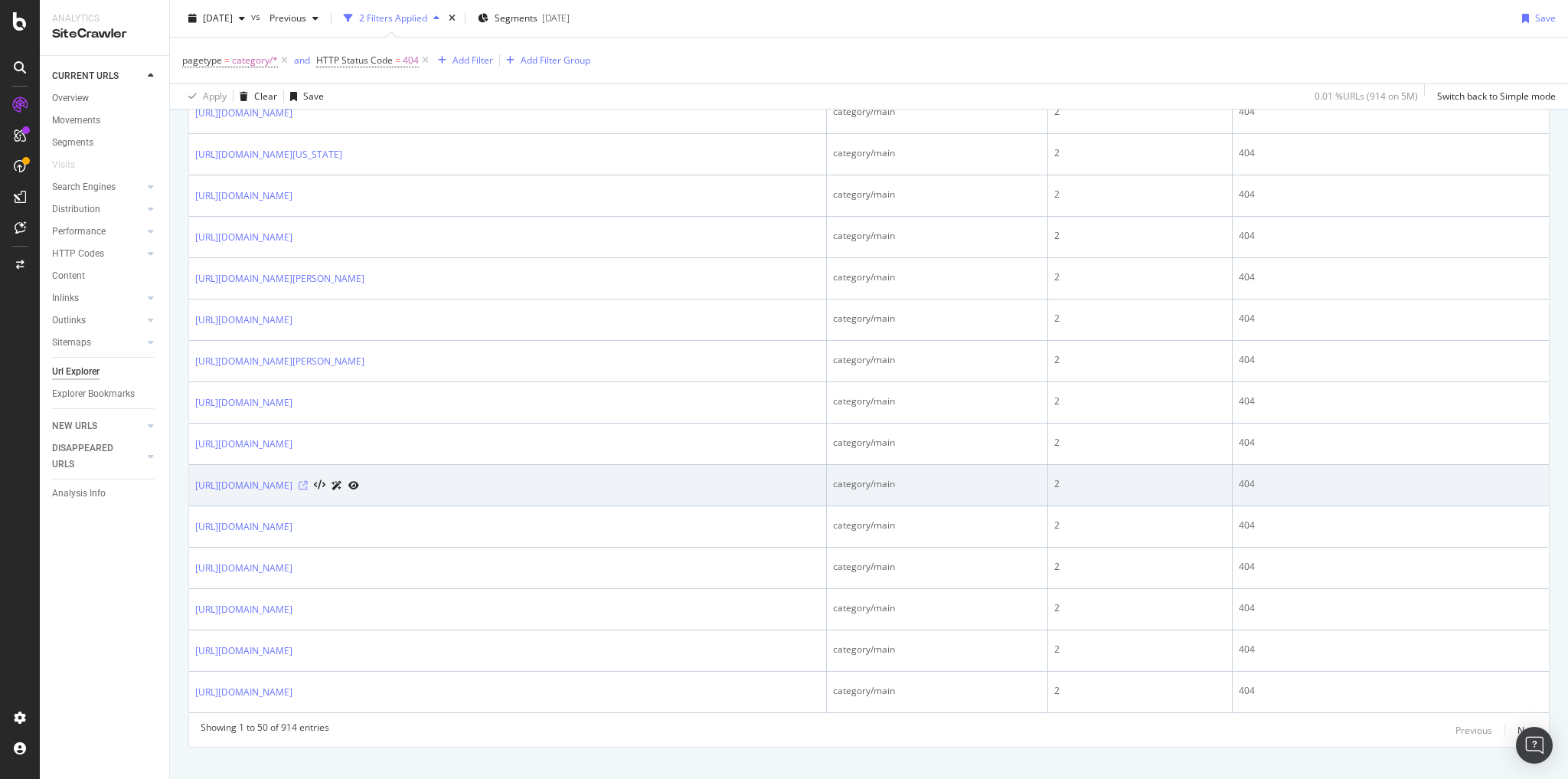
click at [308, 481] on icon at bounding box center [302, 485] width 9 height 9
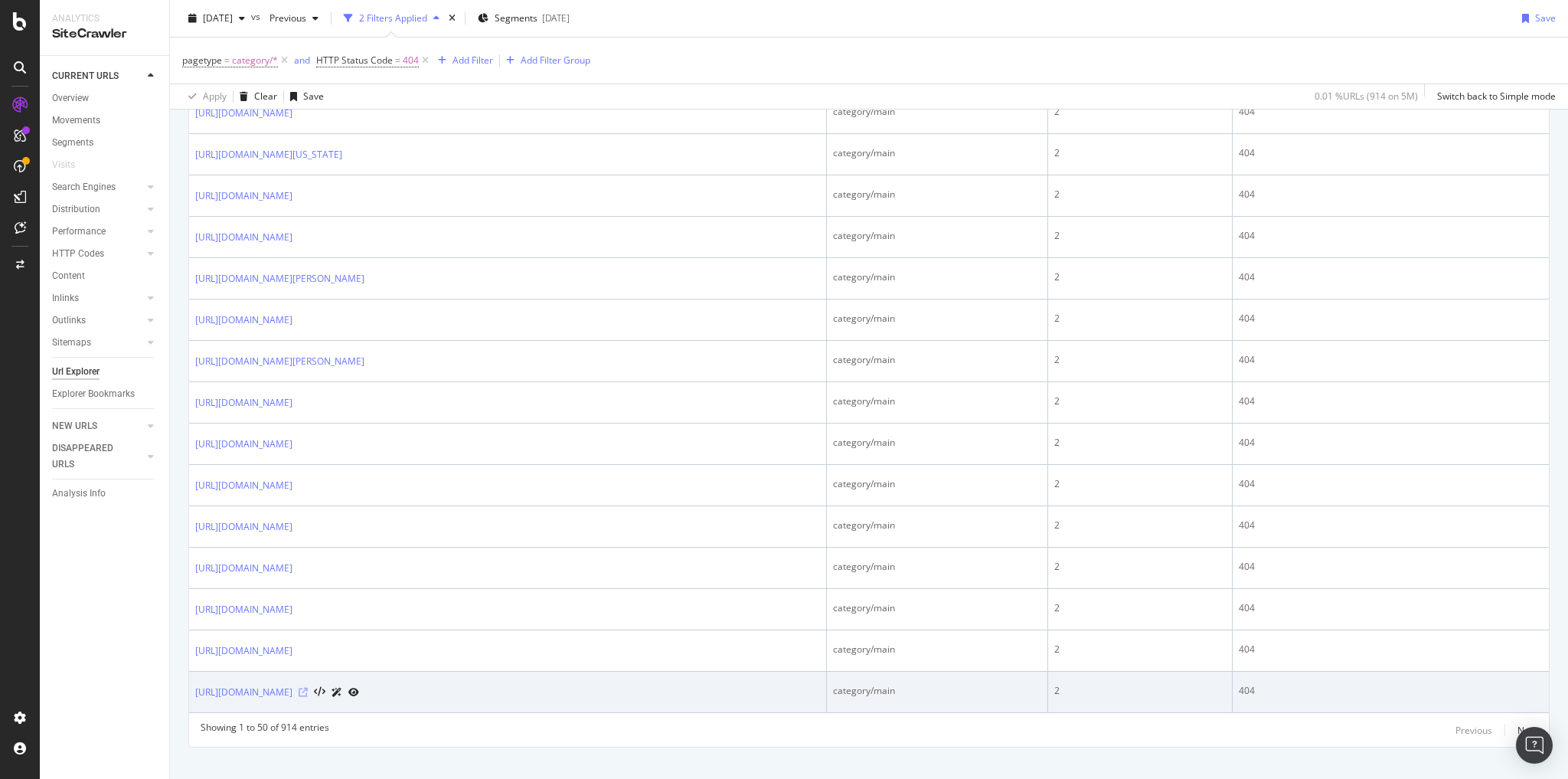
click at [308, 688] on icon at bounding box center [302, 692] width 9 height 9
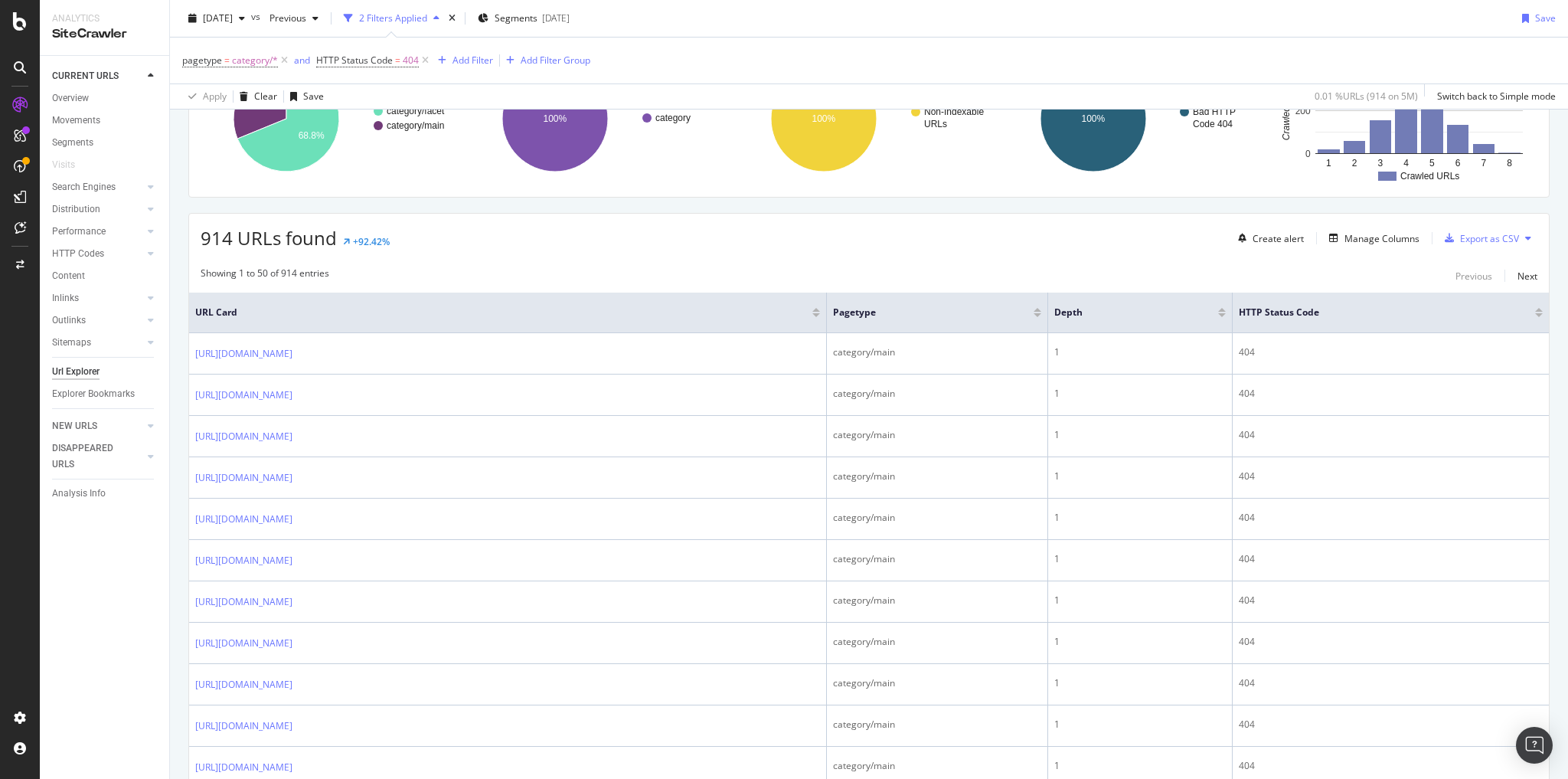
scroll to position [56, 0]
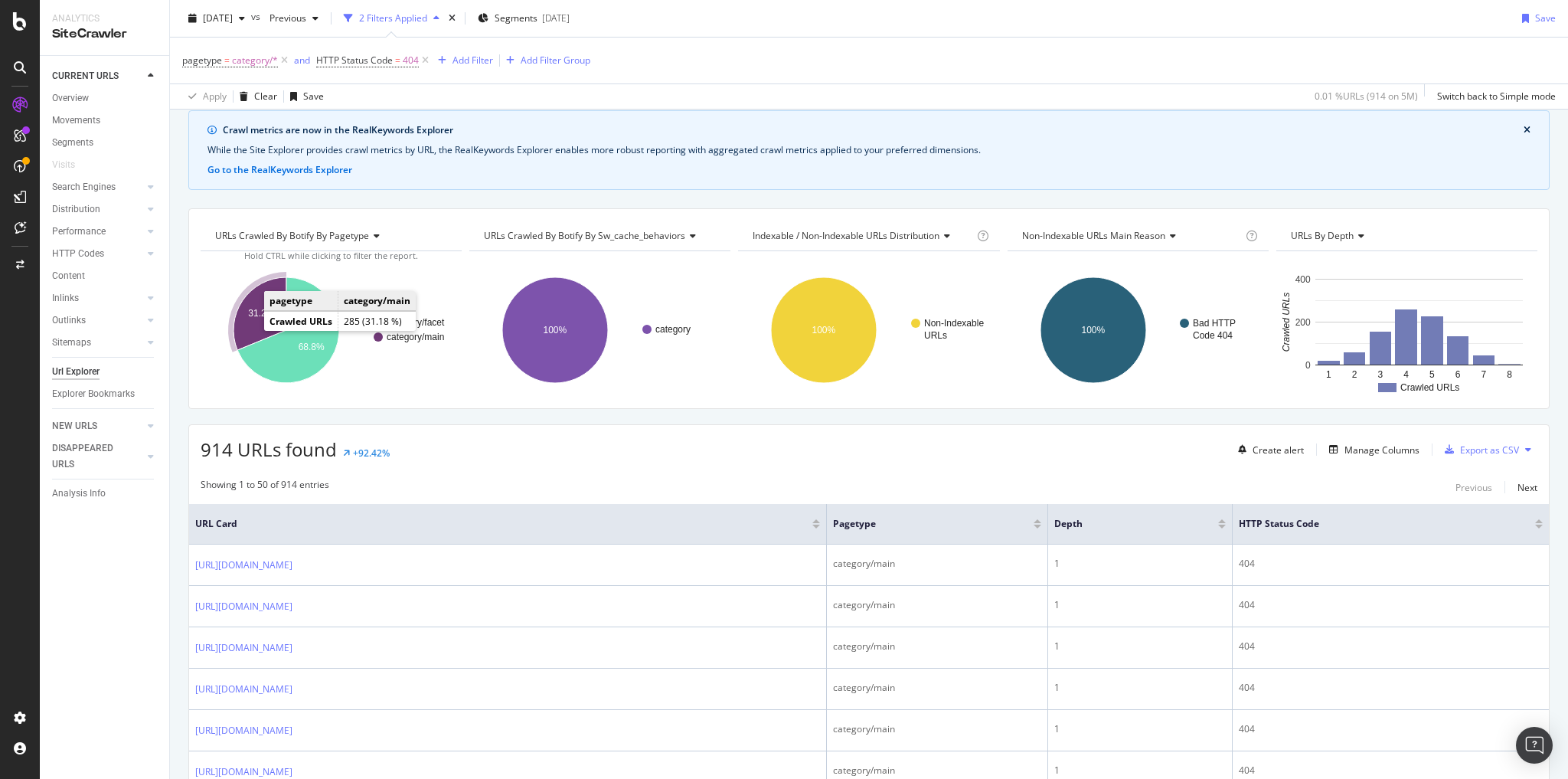
click at [246, 328] on icon "A chart." at bounding box center [260, 314] width 53 height 73
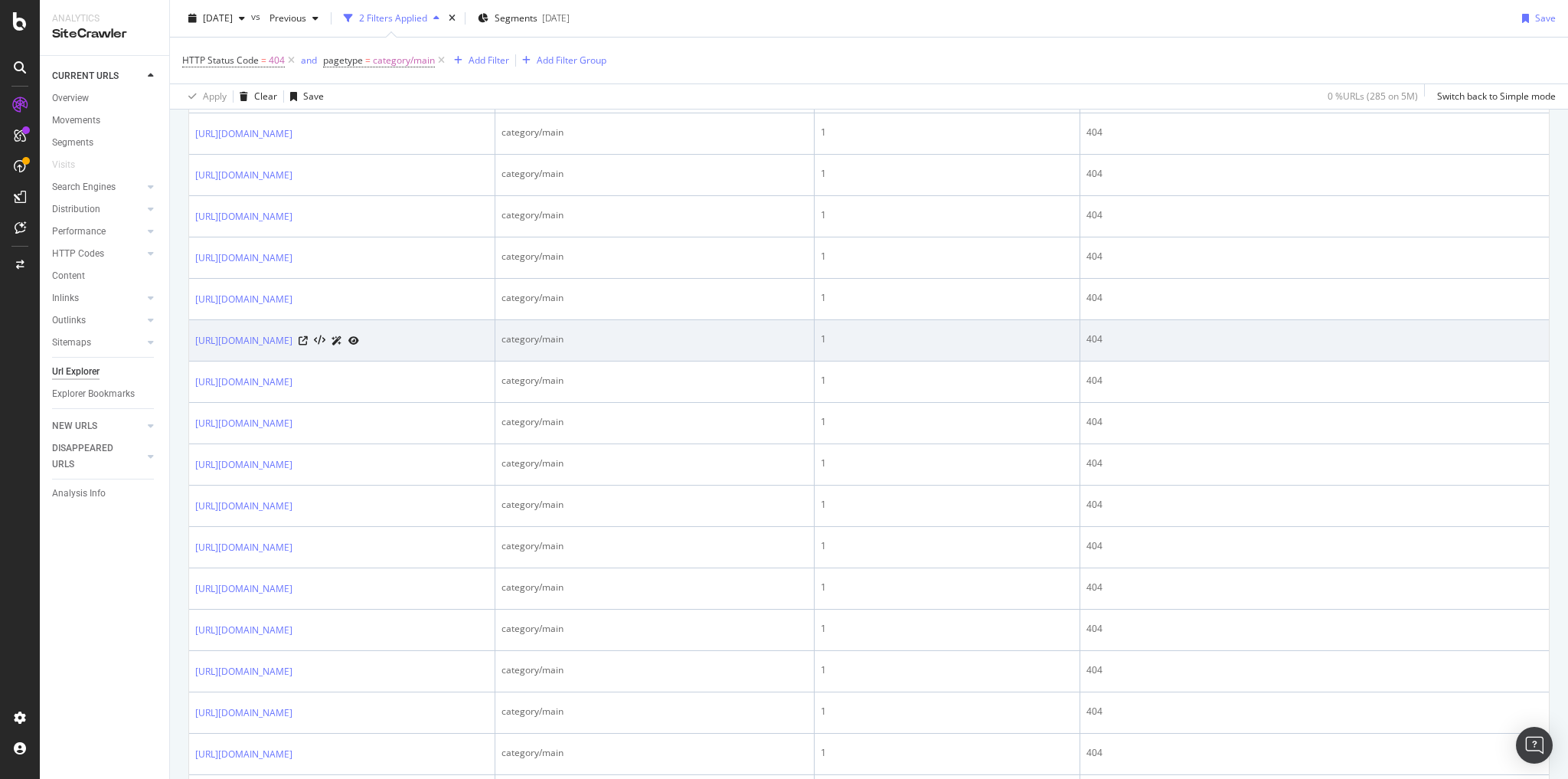
scroll to position [613, 0]
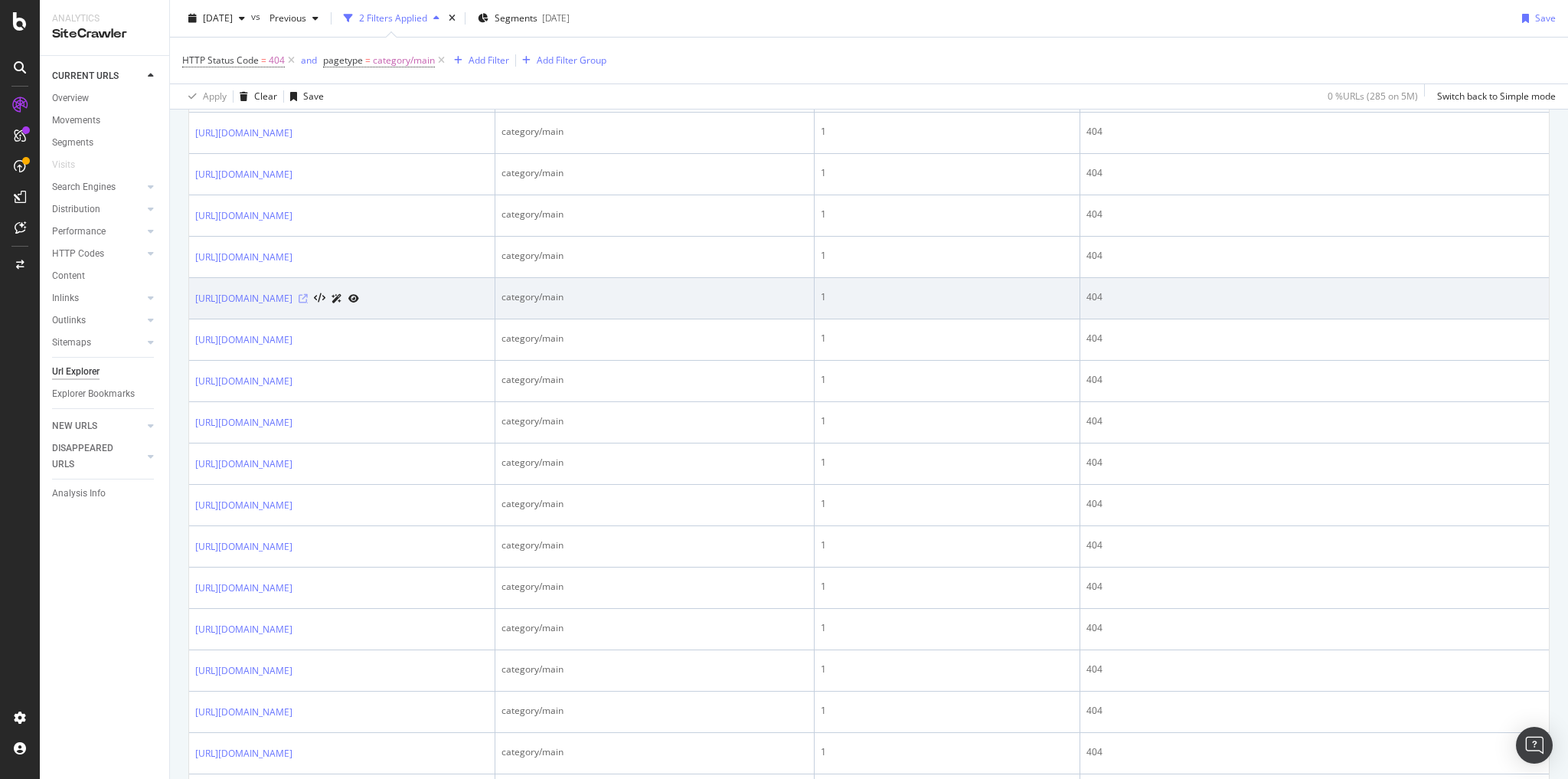
click at [308, 303] on icon at bounding box center [302, 298] width 9 height 9
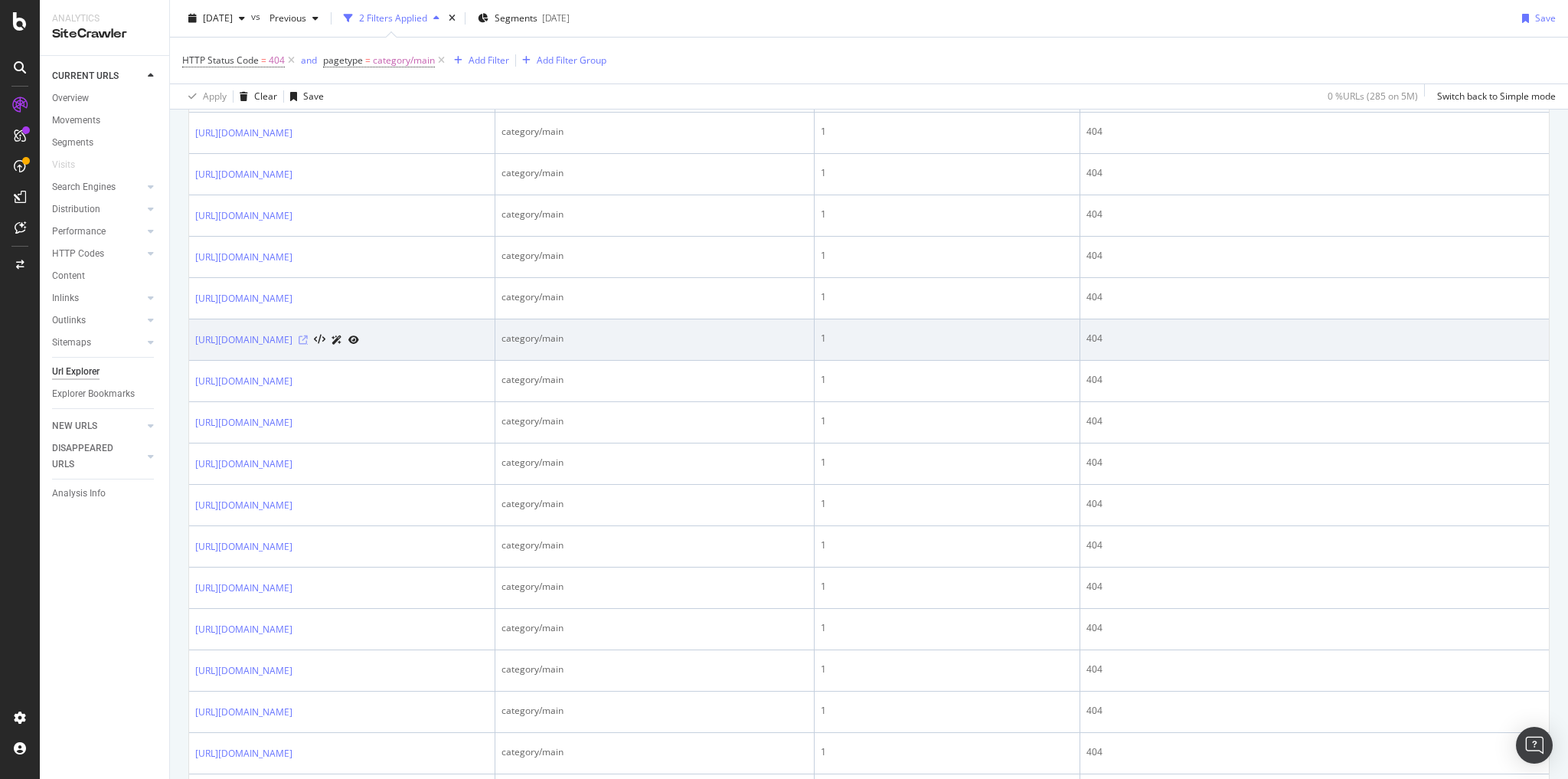
click at [308, 344] on icon at bounding box center [302, 340] width 9 height 9
click at [293, 348] on link "https://www.bestbuy.com/site/nintendo-switch/nintendo-digital/pcmcat29510005001…" at bounding box center [243, 340] width 98 height 15
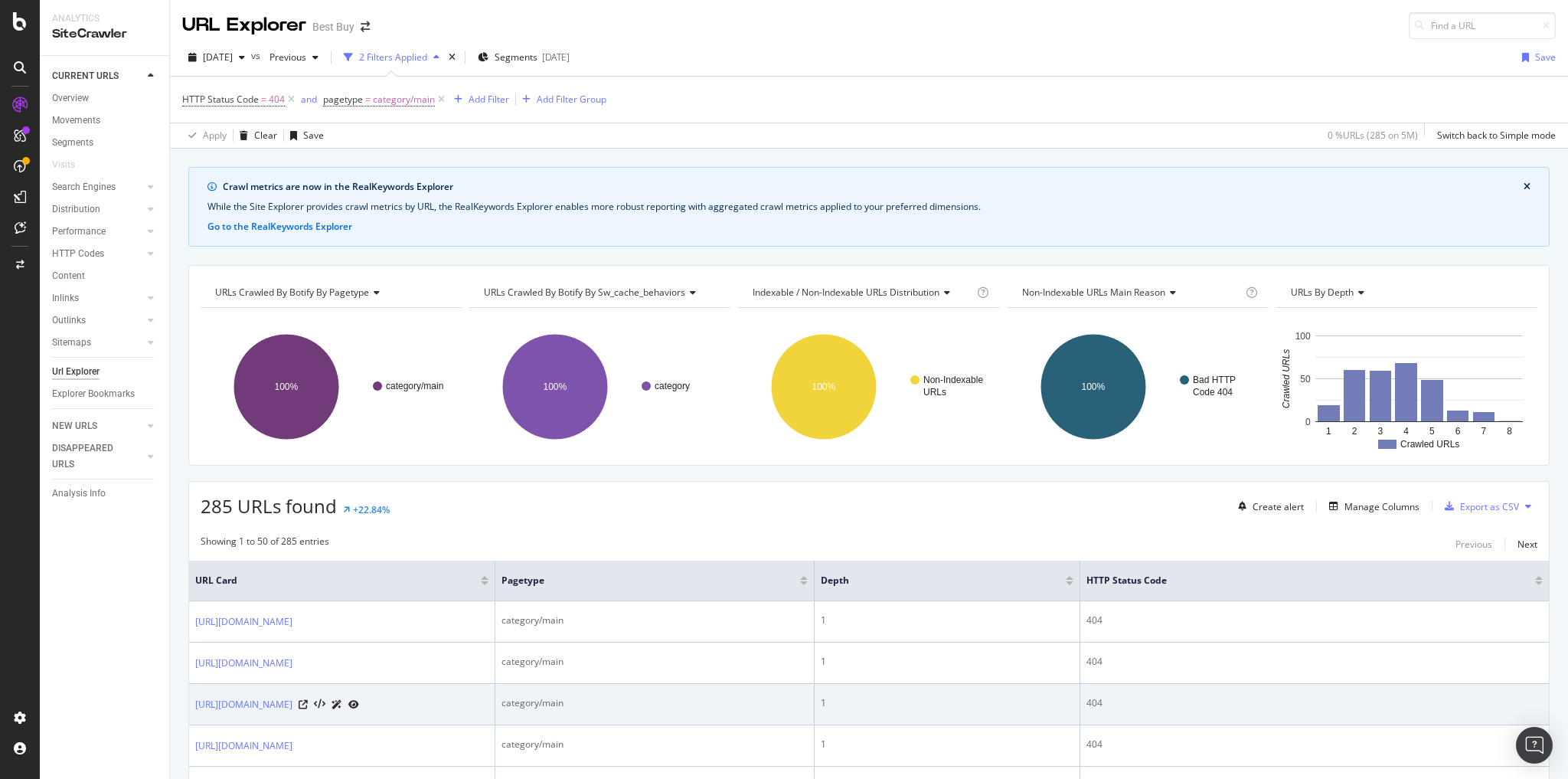
scroll to position [61, 0]
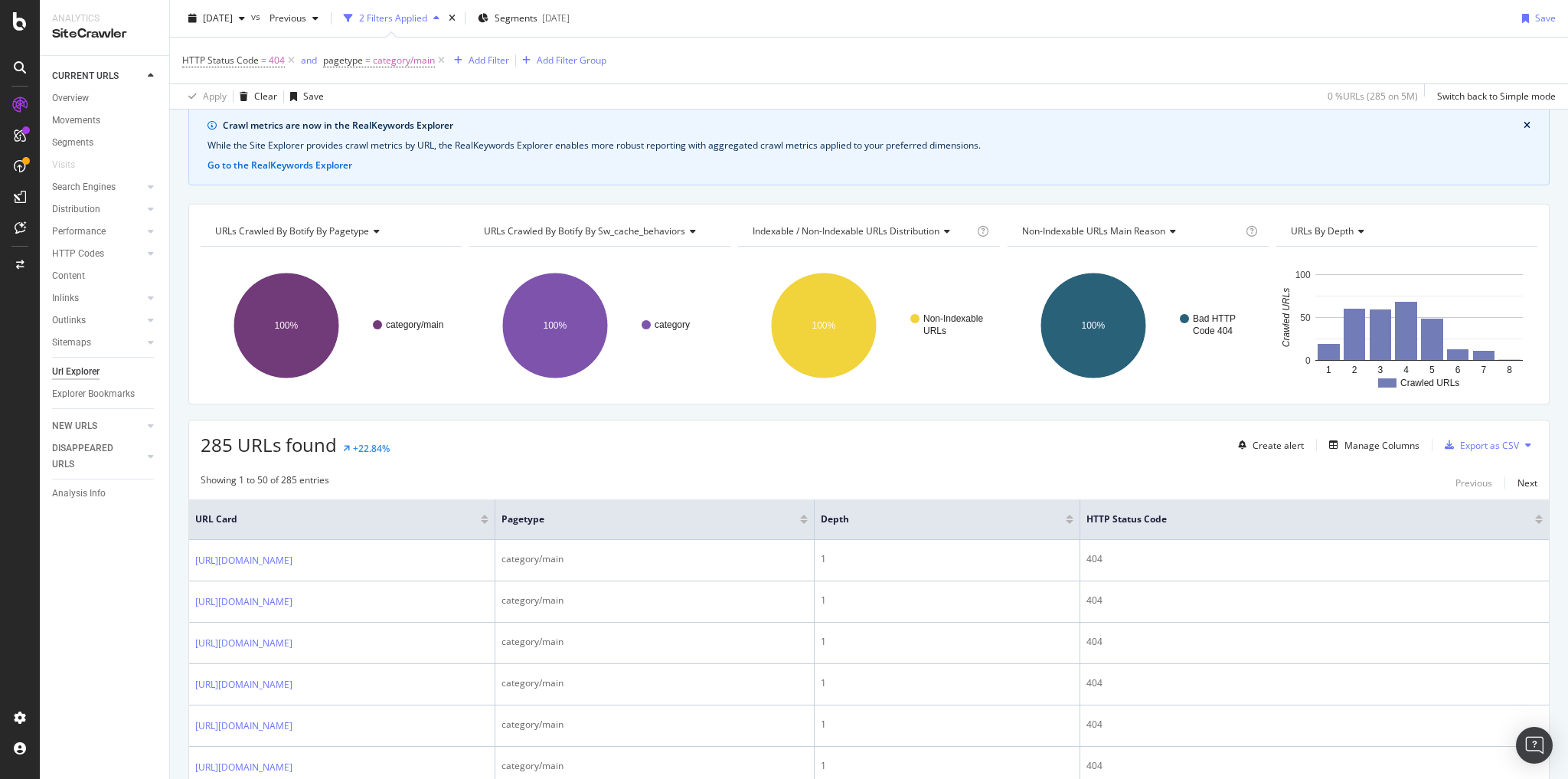
click at [1340, 229] on span "URLs by Depth" at bounding box center [1323, 231] width 63 height 13
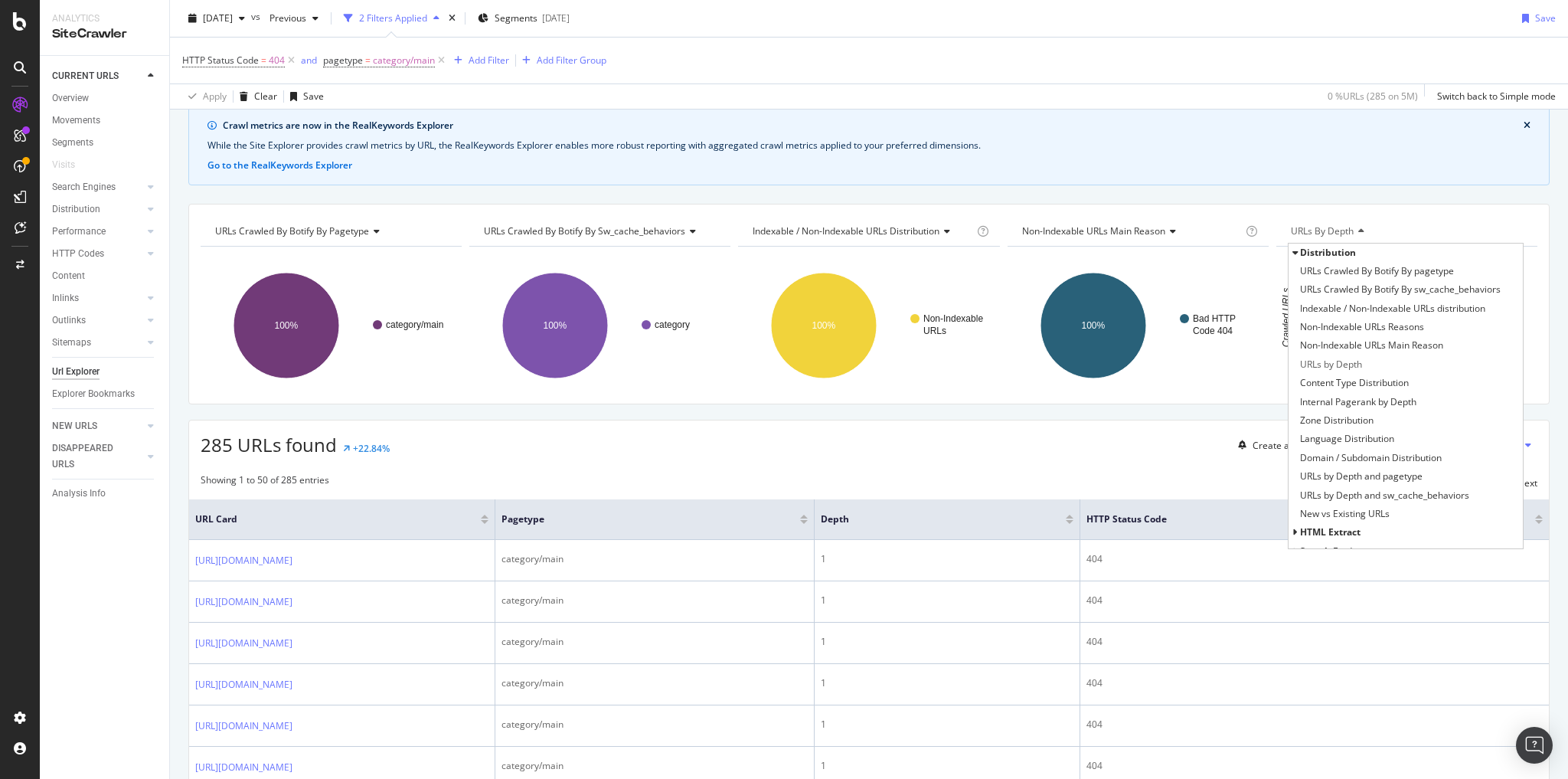
click at [1257, 55] on div "HTTP Status Code = 404 and pagetype = category/main Add Filter Add Filter Group" at bounding box center [869, 60] width 1374 height 46
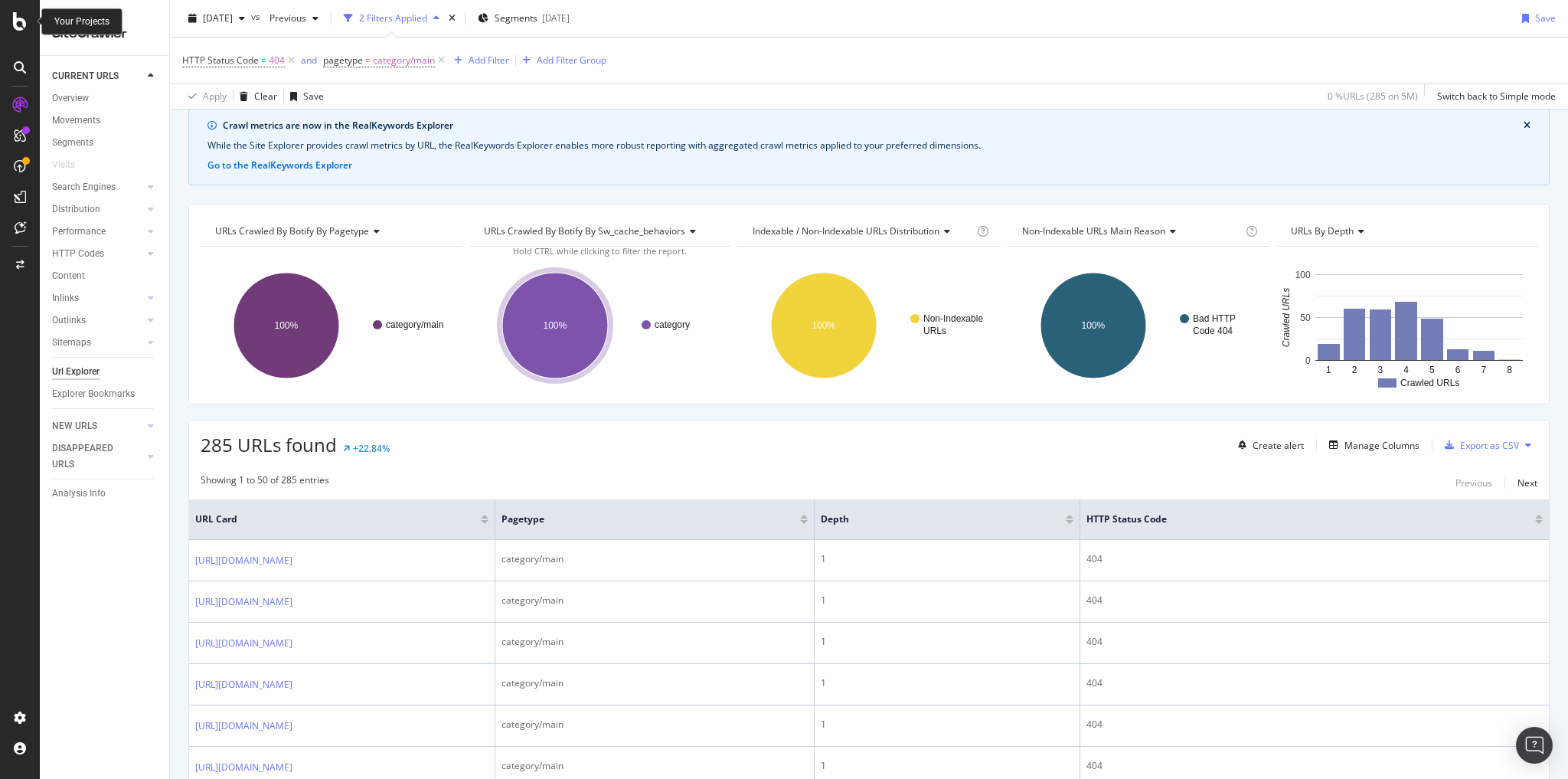
click at [26, 29] on icon at bounding box center [19, 21] width 14 height 19
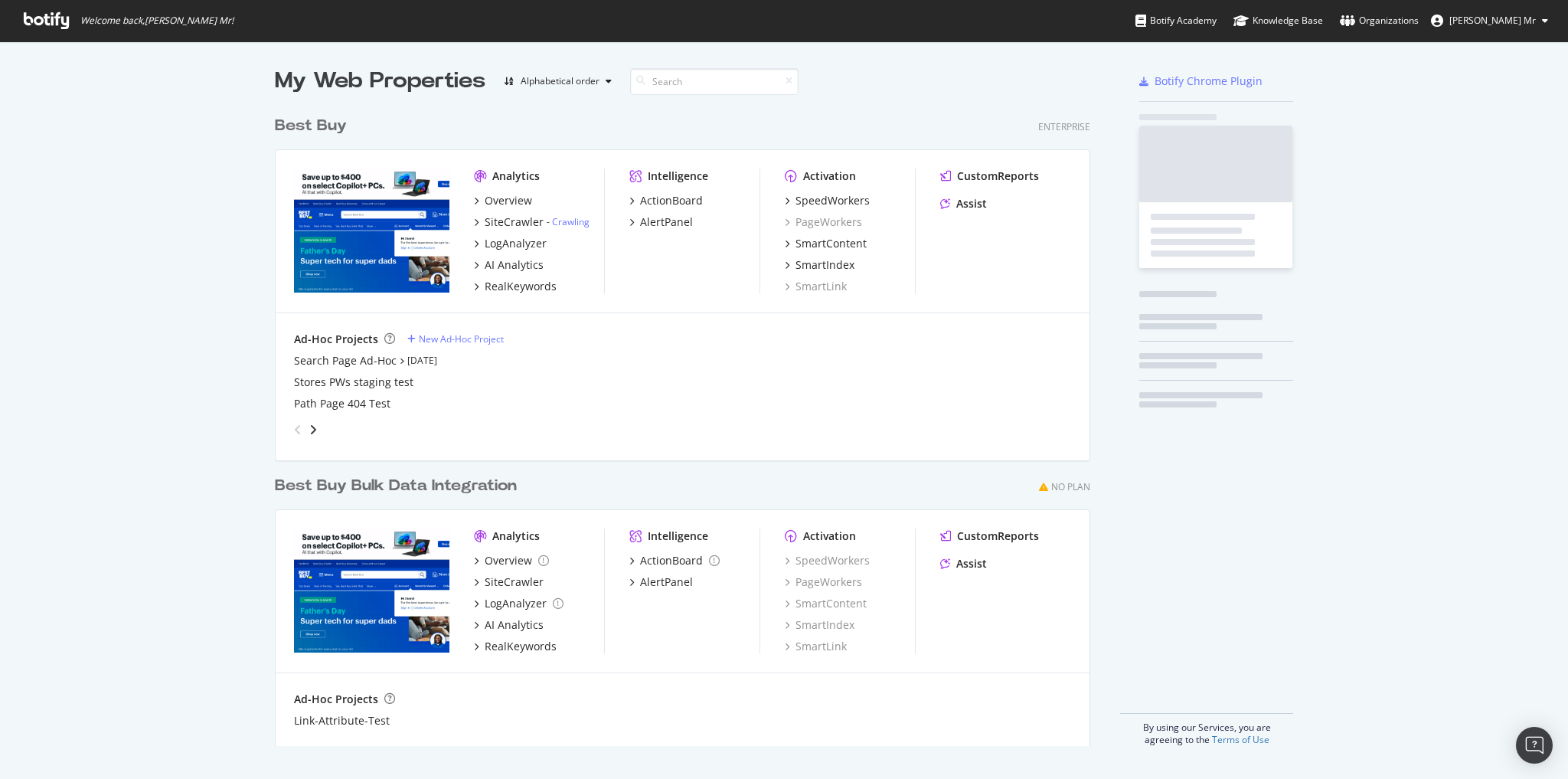
scroll to position [769, 1549]
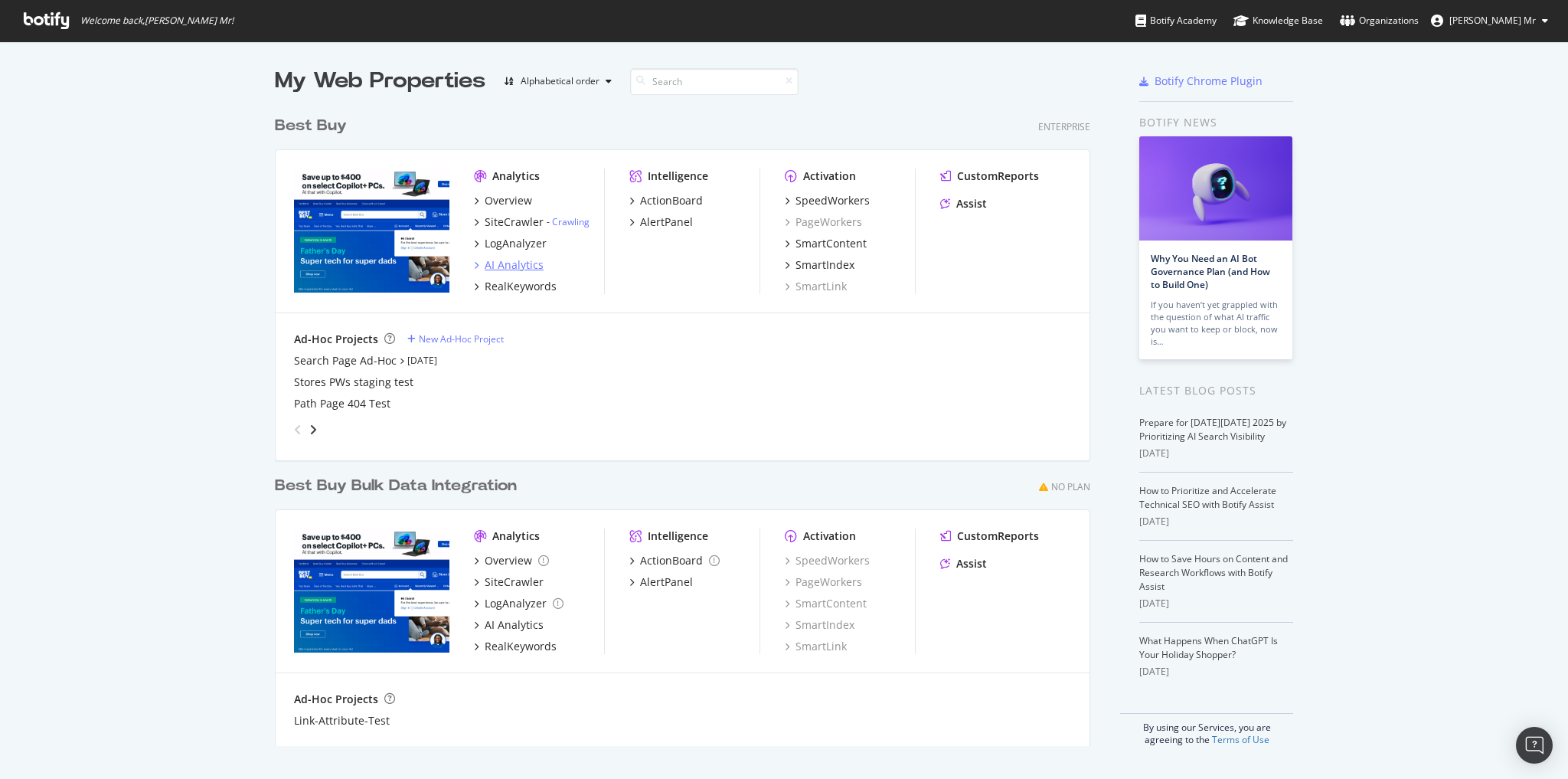
click at [522, 265] on div "AI Analytics" at bounding box center [514, 265] width 59 height 15
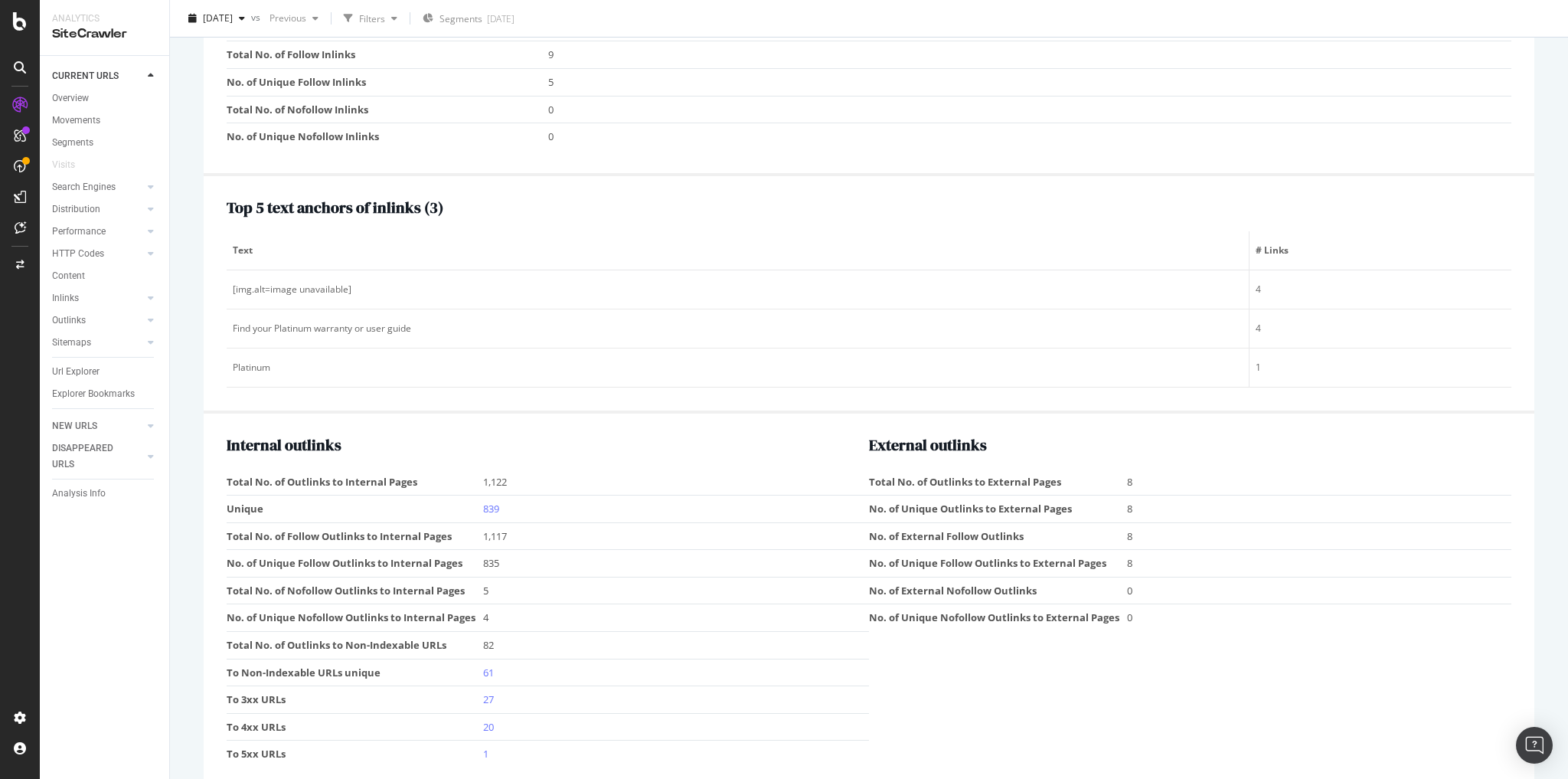
scroll to position [1616, 0]
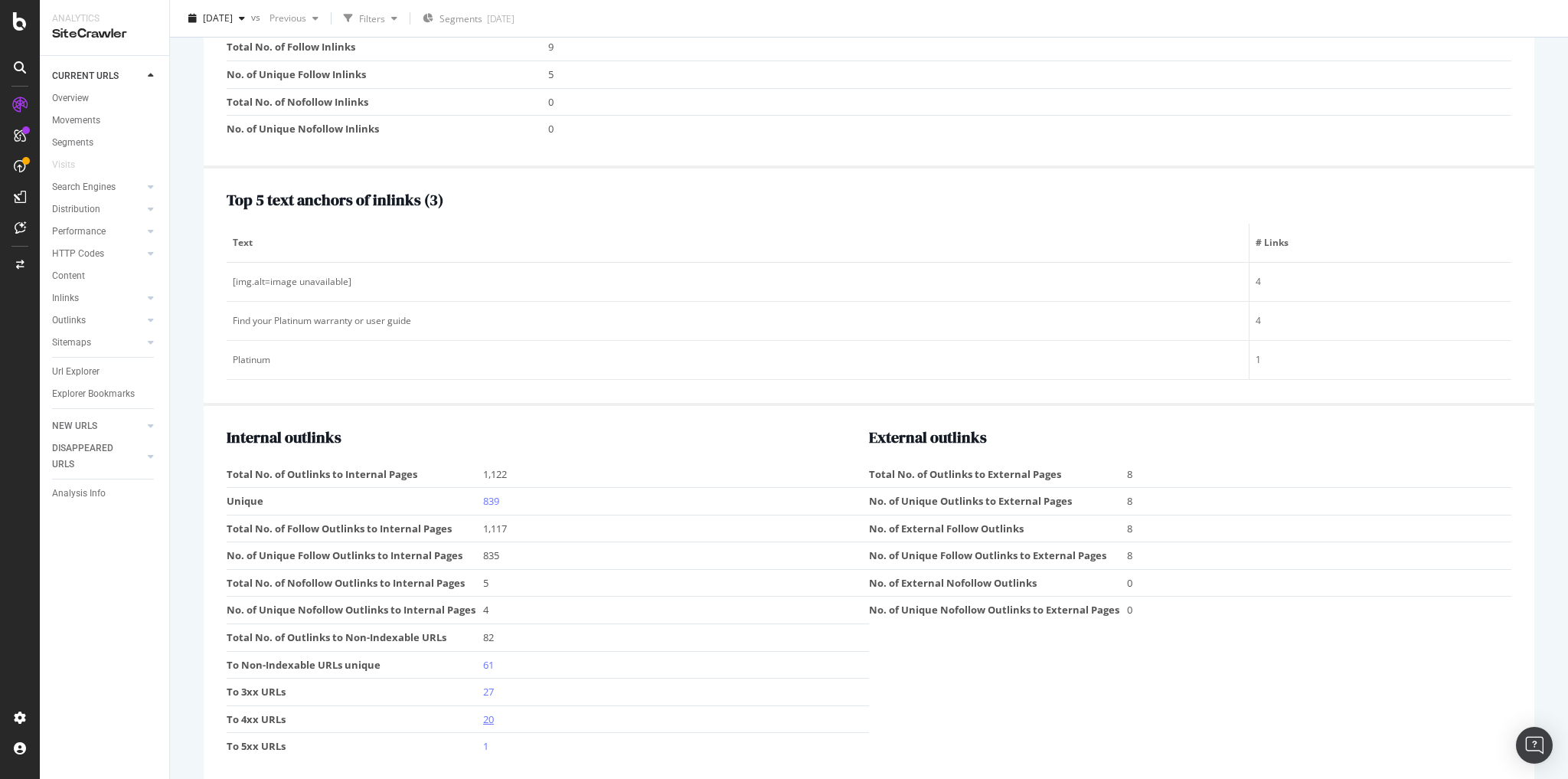
click at [488, 712] on link "20" at bounding box center [488, 719] width 10 height 14
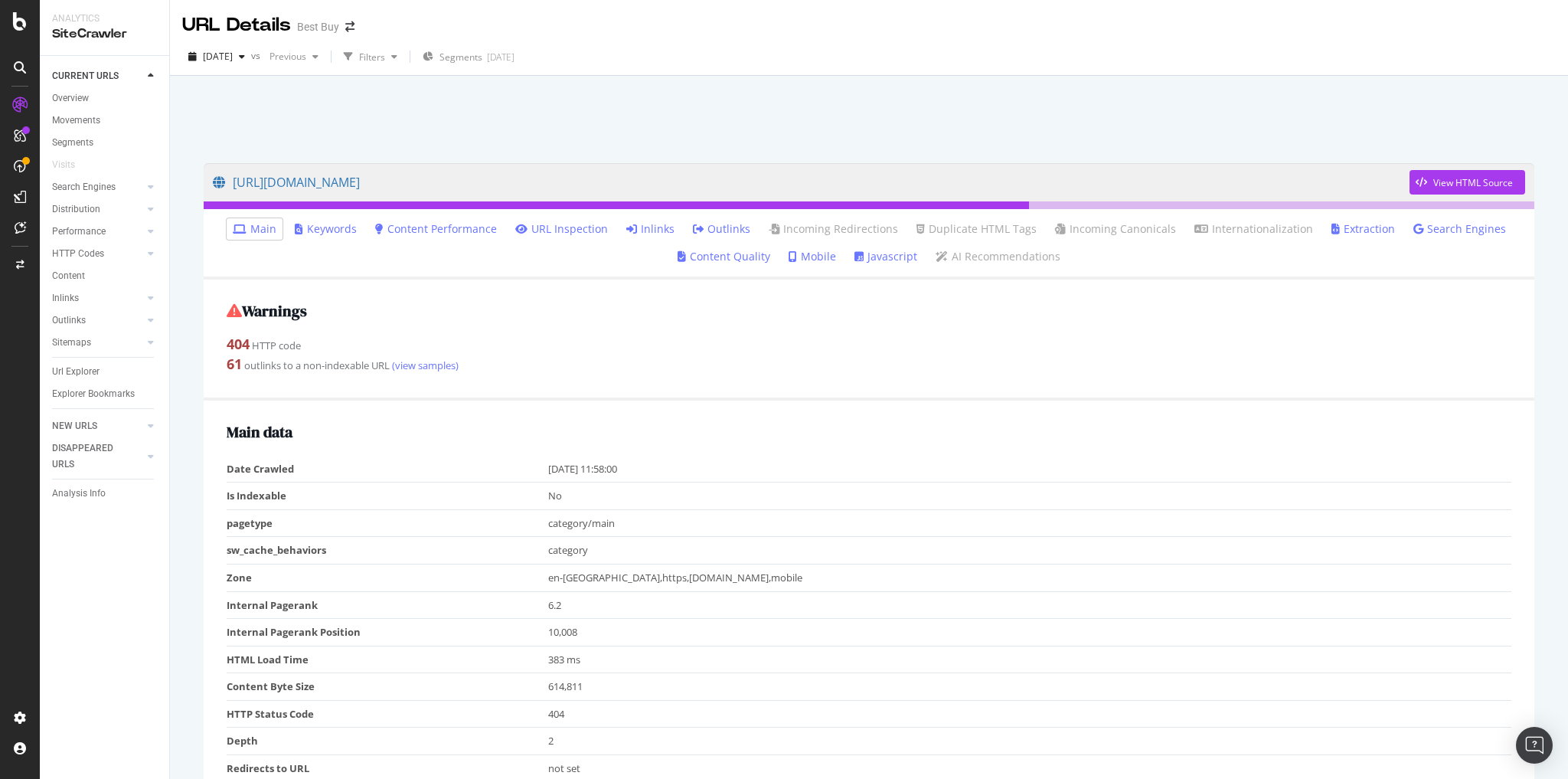
click at [1437, 232] on link "Search Engines" at bounding box center [1460, 229] width 93 height 15
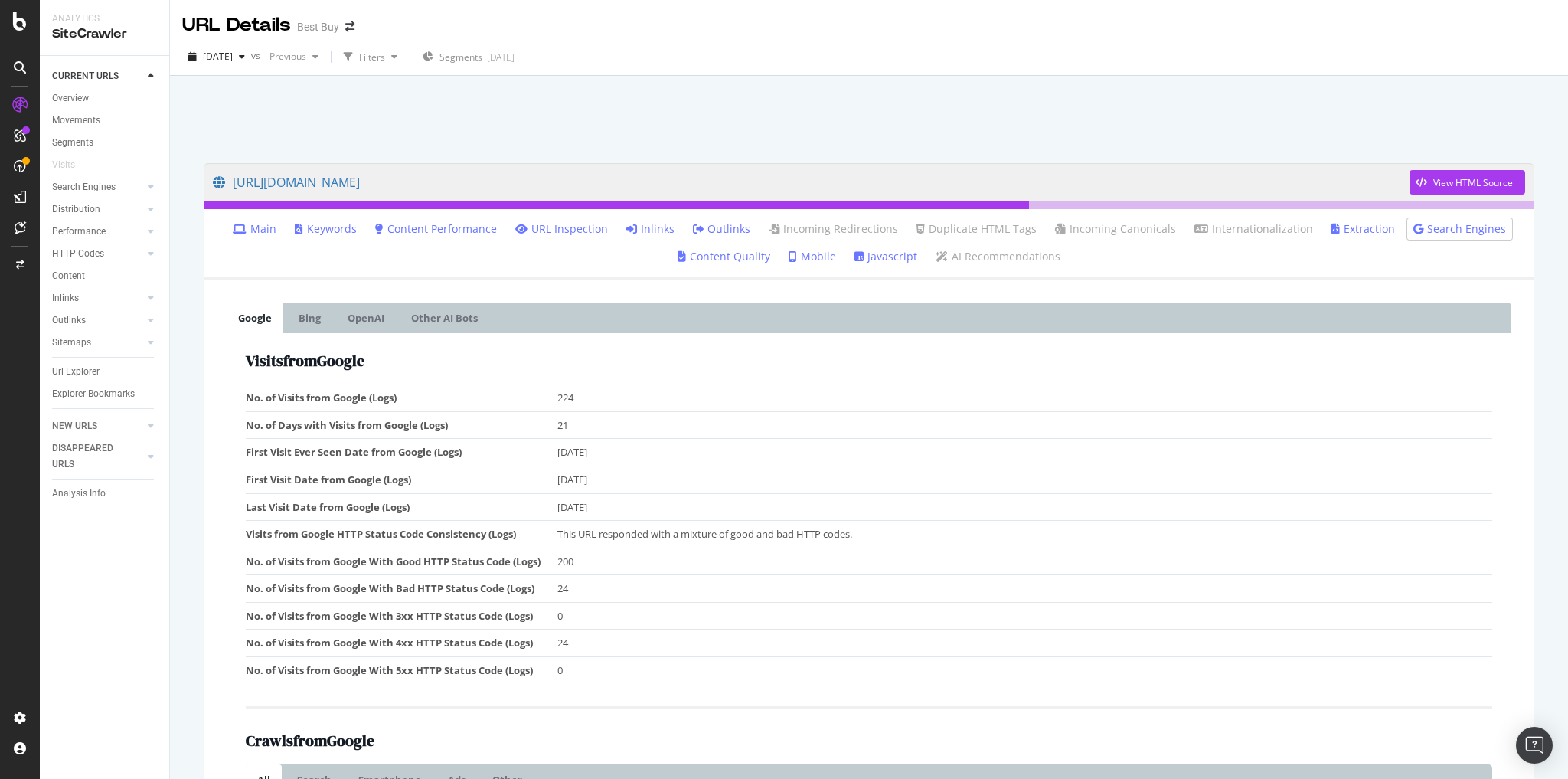
click at [264, 227] on link "Main" at bounding box center [255, 229] width 44 height 15
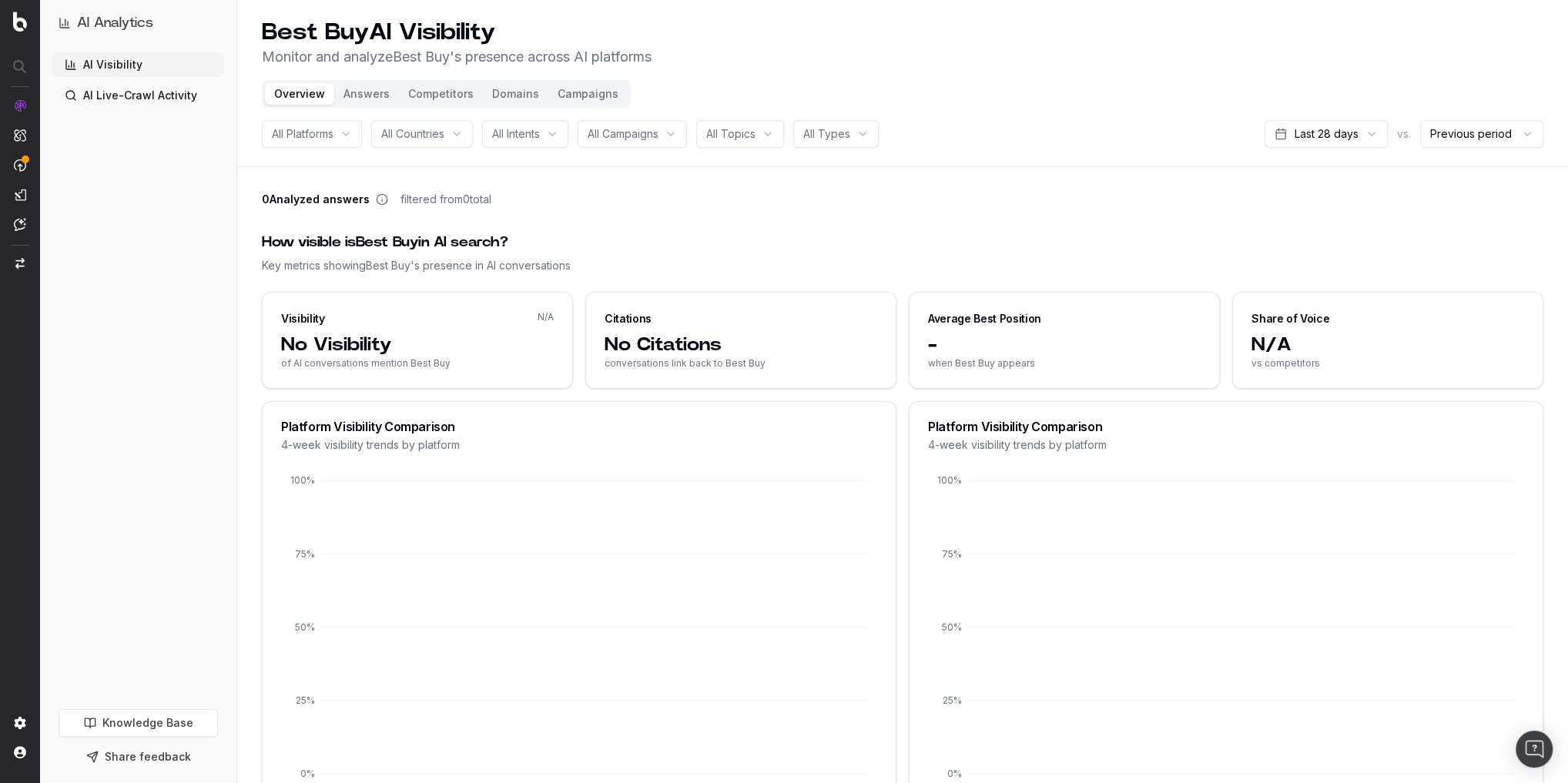
click at [718, 134] on span "All Topics" at bounding box center [730, 134] width 49 height 15
click at [692, 217] on div "video game" at bounding box center [743, 220] width 192 height 24
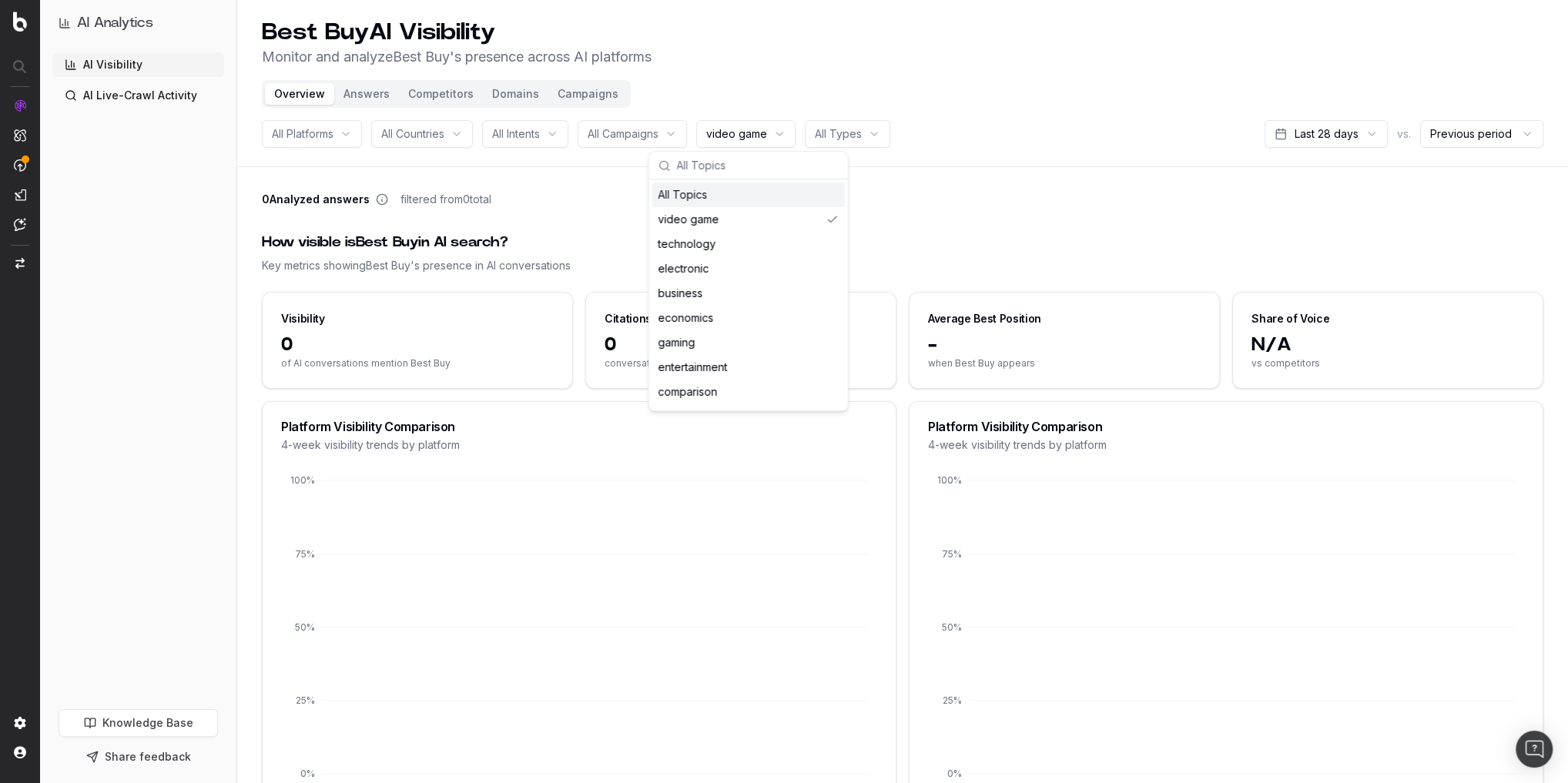
click at [945, 115] on header "Best Buy AI Visibility Monitor and analyze Best Buy 's presence across AI platf…" at bounding box center [902, 83] width 1330 height 167
click at [1341, 143] on html "AI Analytics AI Visibility AI Live-Crawl Activity Knowledge Base Share feedback…" at bounding box center [784, 392] width 1568 height 783
